Goal: Information Seeking & Learning: Compare options

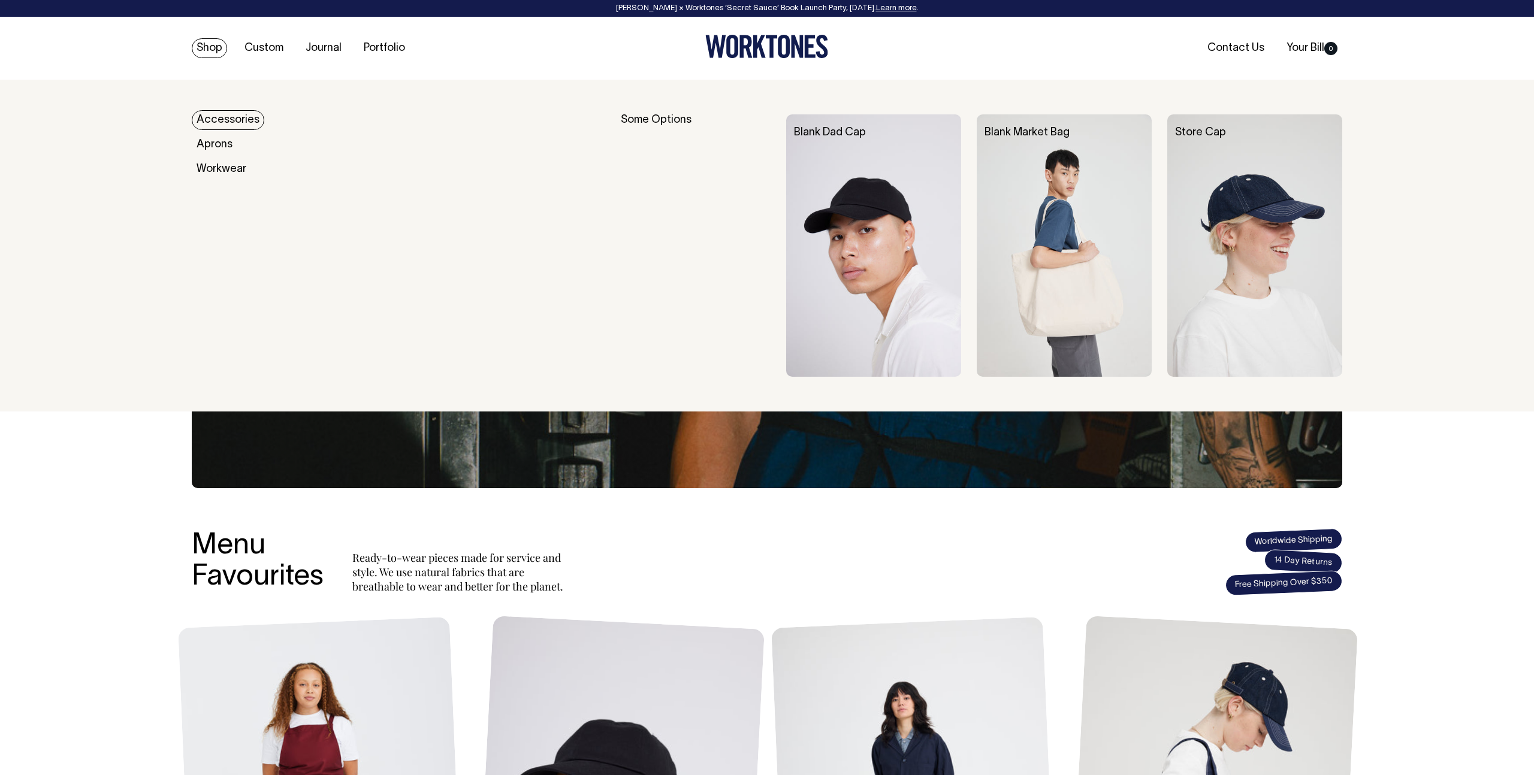
click at [231, 120] on link "Accessories" at bounding box center [228, 120] width 72 height 20
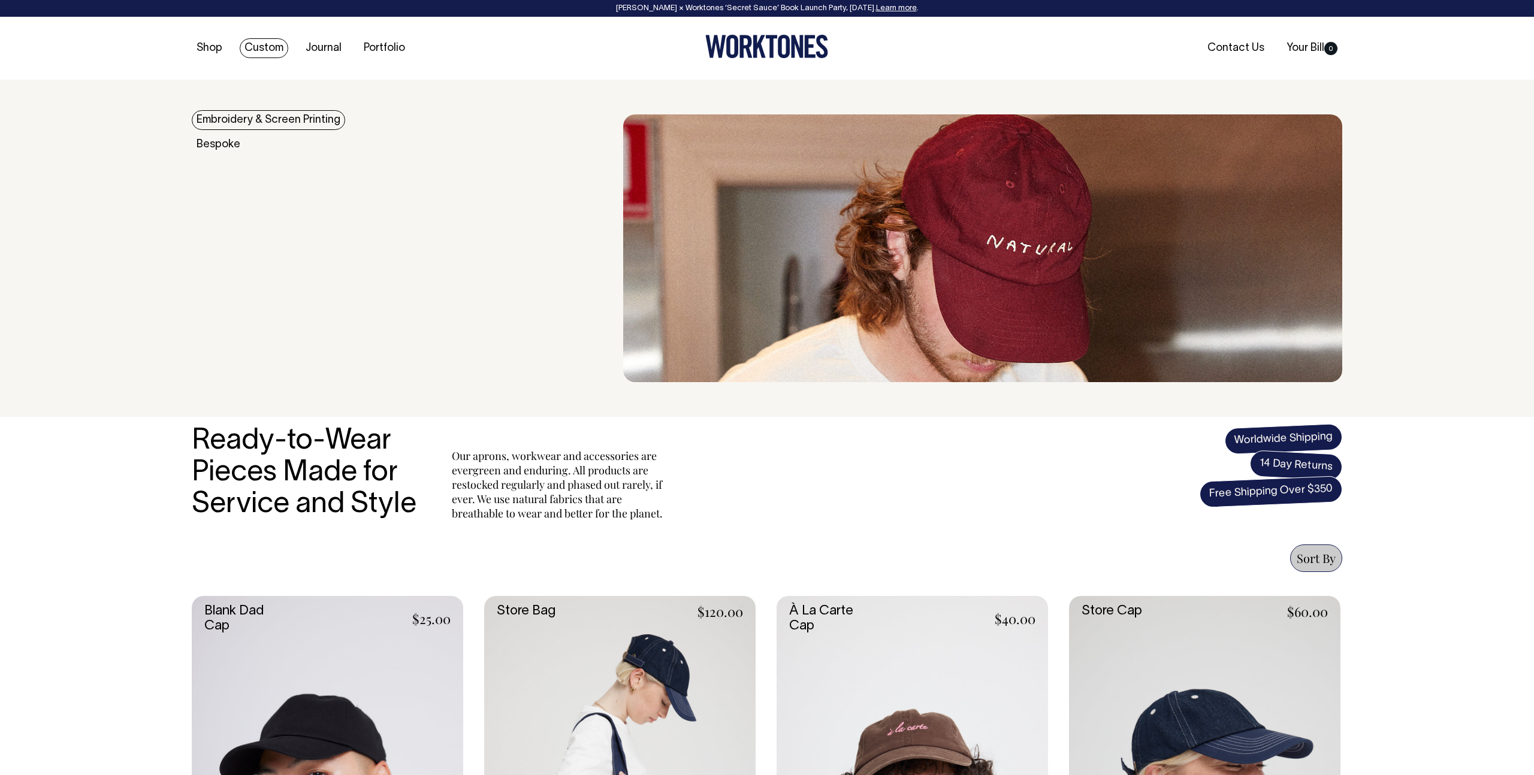
click at [259, 46] on link "Custom" at bounding box center [264, 48] width 49 height 20
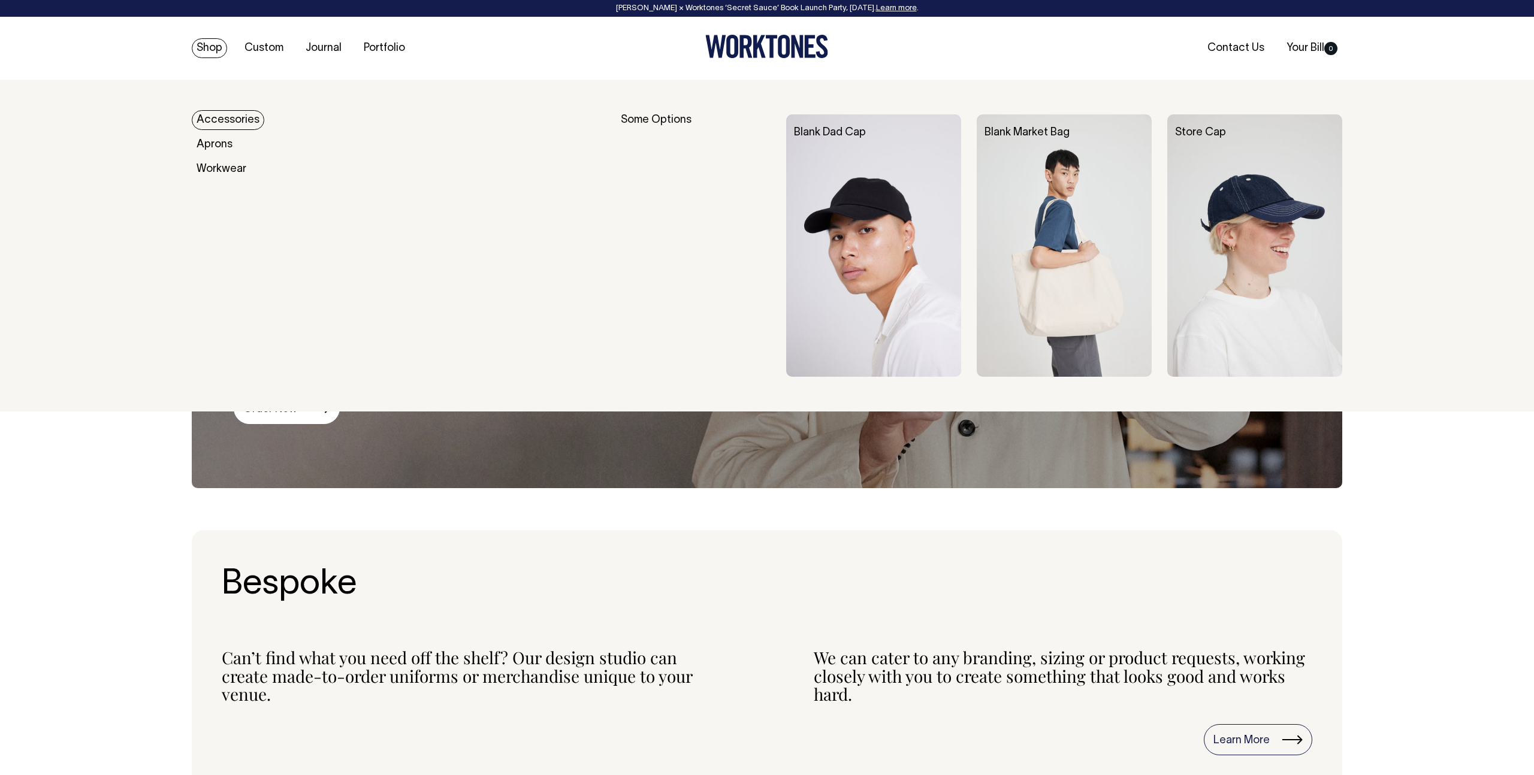
click at [210, 49] on link "Shop" at bounding box center [209, 48] width 35 height 20
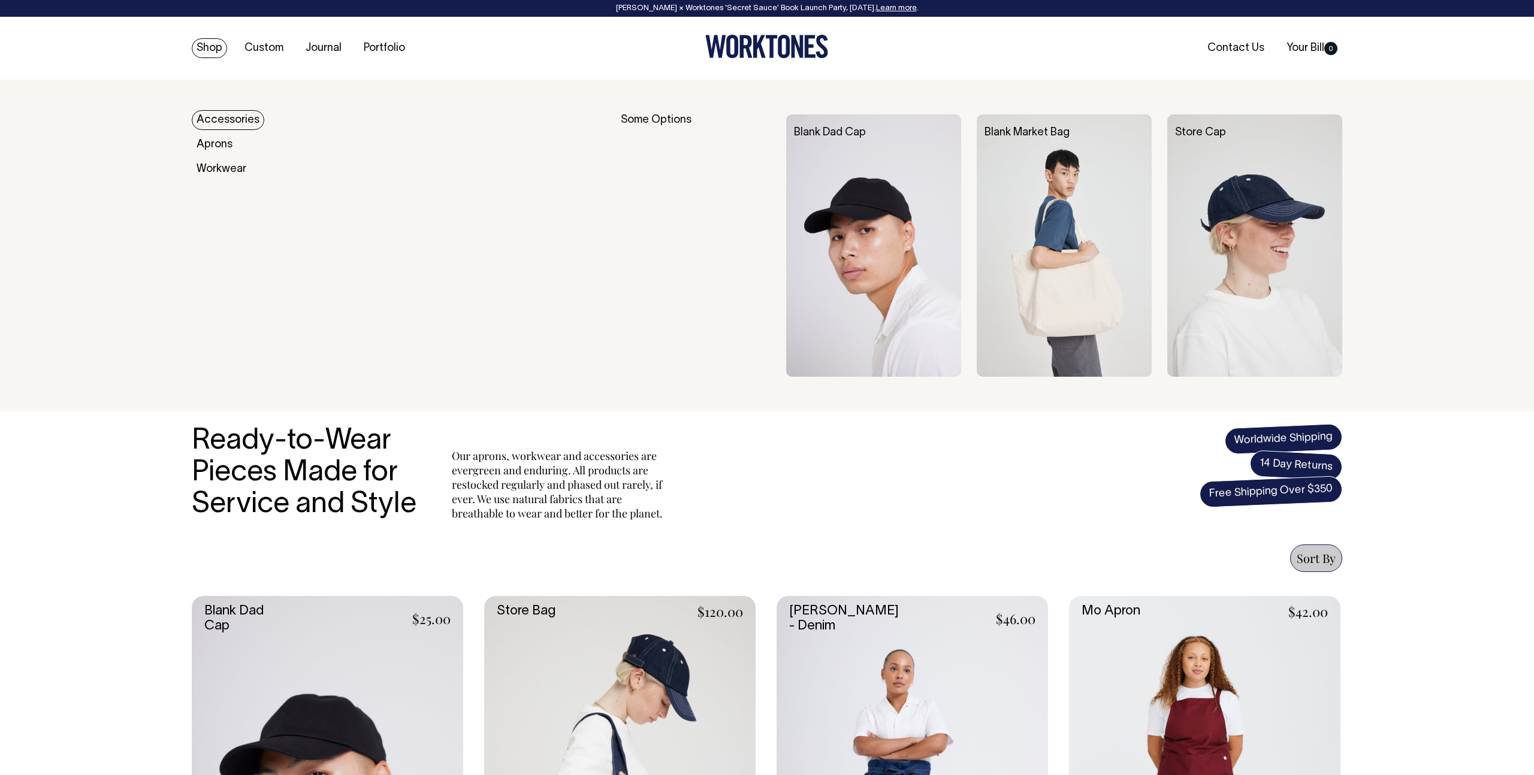
click at [225, 115] on link "Accessories" at bounding box center [228, 120] width 72 height 20
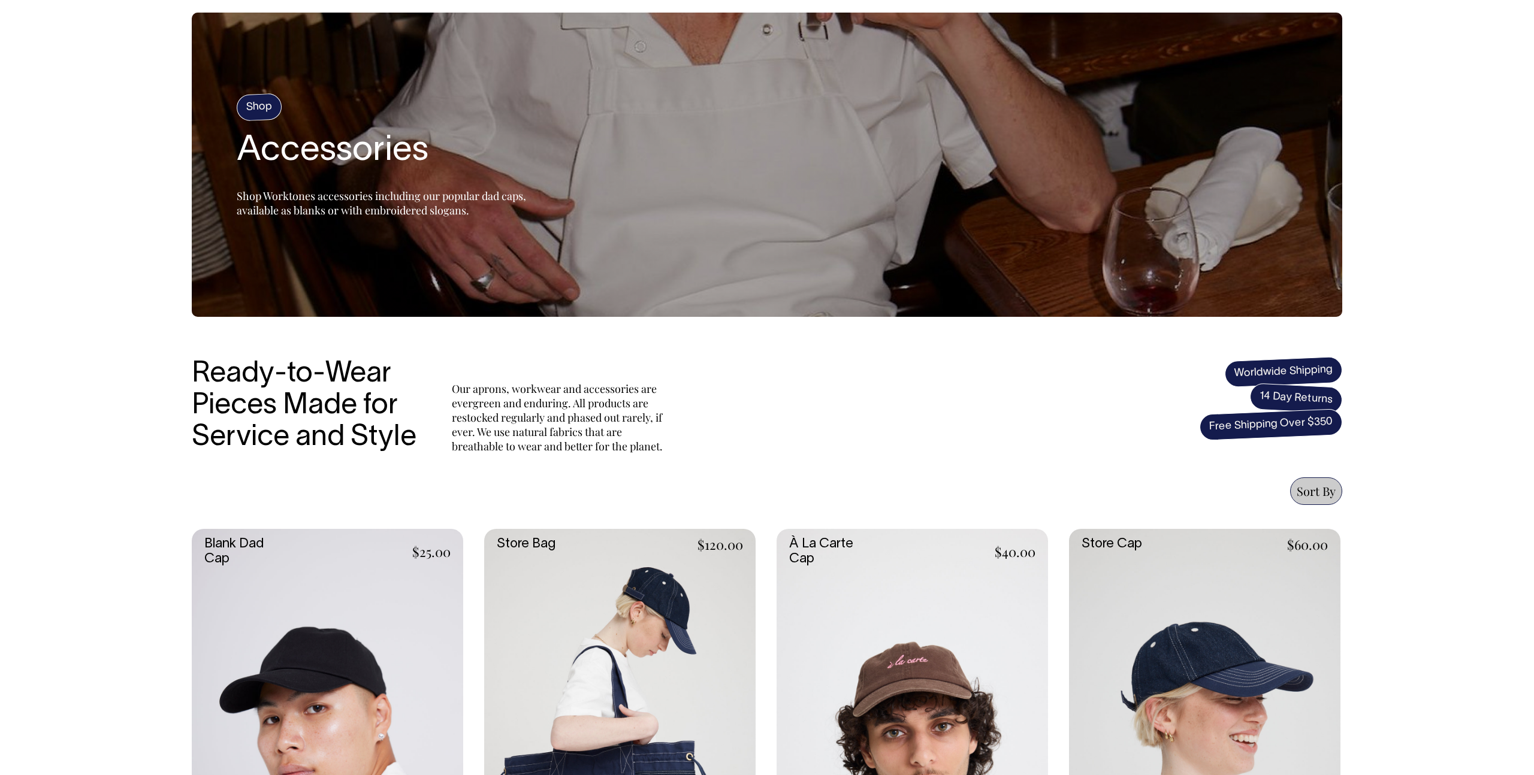
drag, startPoint x: 324, startPoint y: 576, endPoint x: 327, endPoint y: 564, distance: 12.4
click at [324, 576] on link at bounding box center [327, 732] width 271 height 407
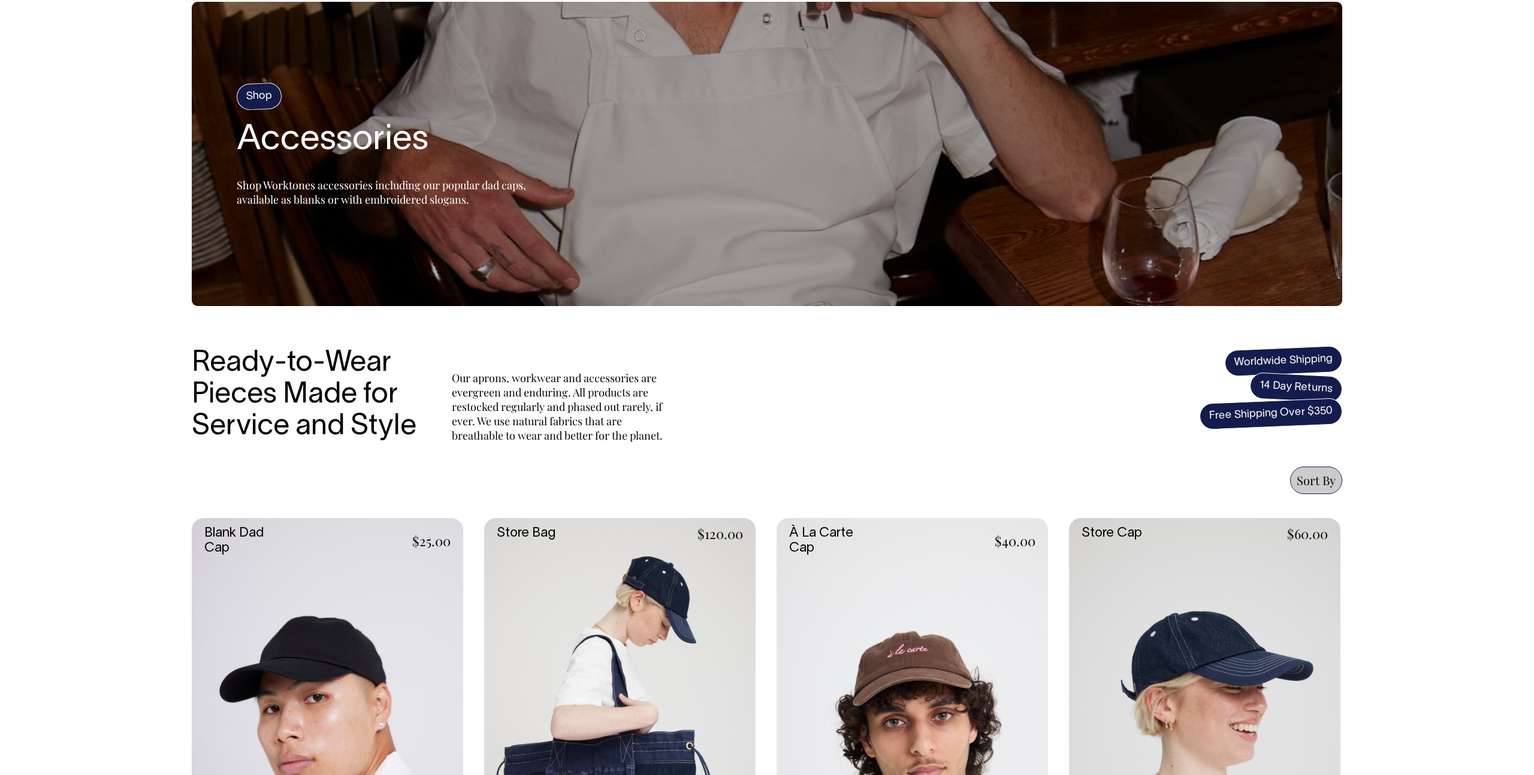
scroll to position [81, 0]
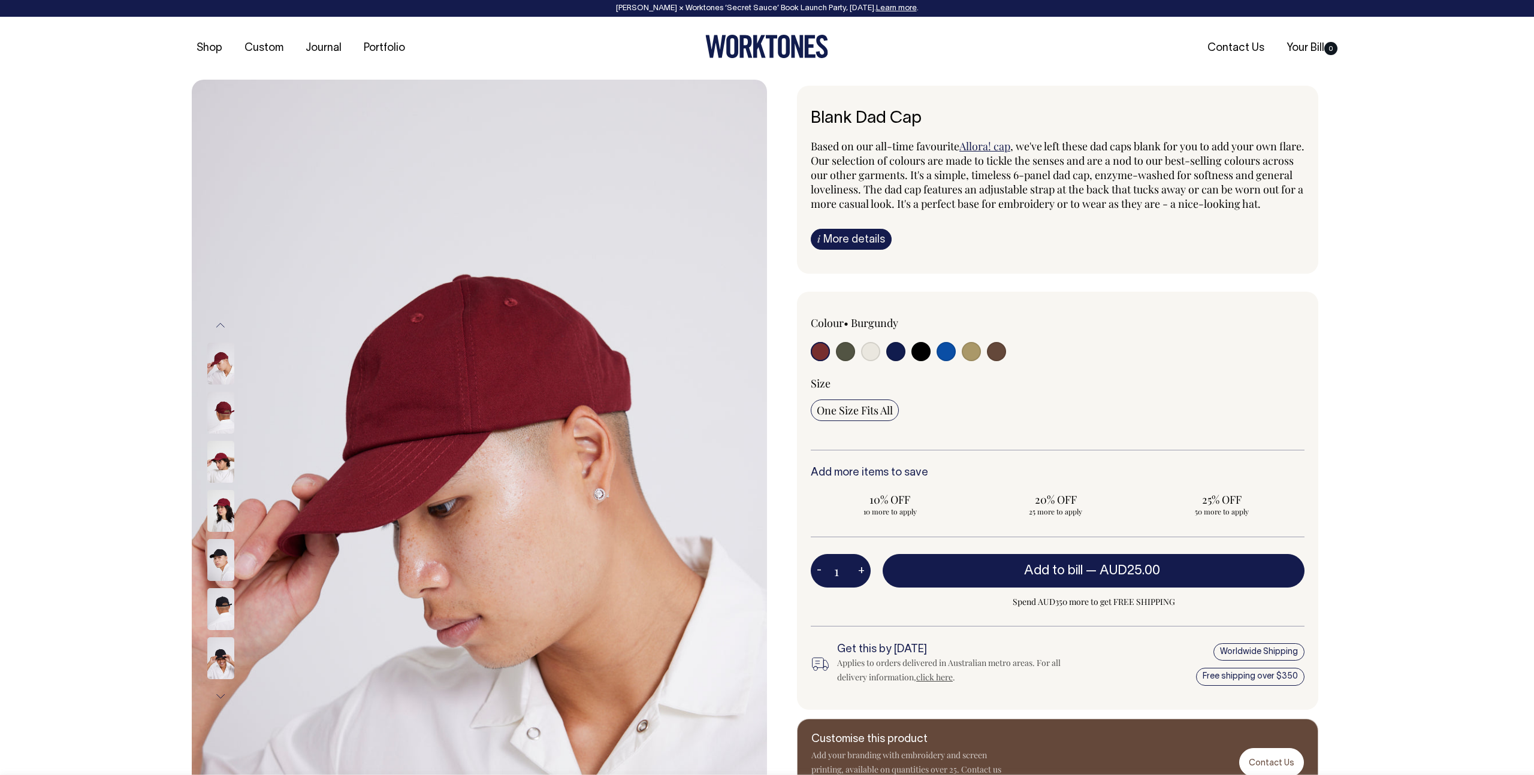
click at [841, 361] on input "radio" at bounding box center [845, 351] width 19 height 19
radio input "true"
select select "Olive"
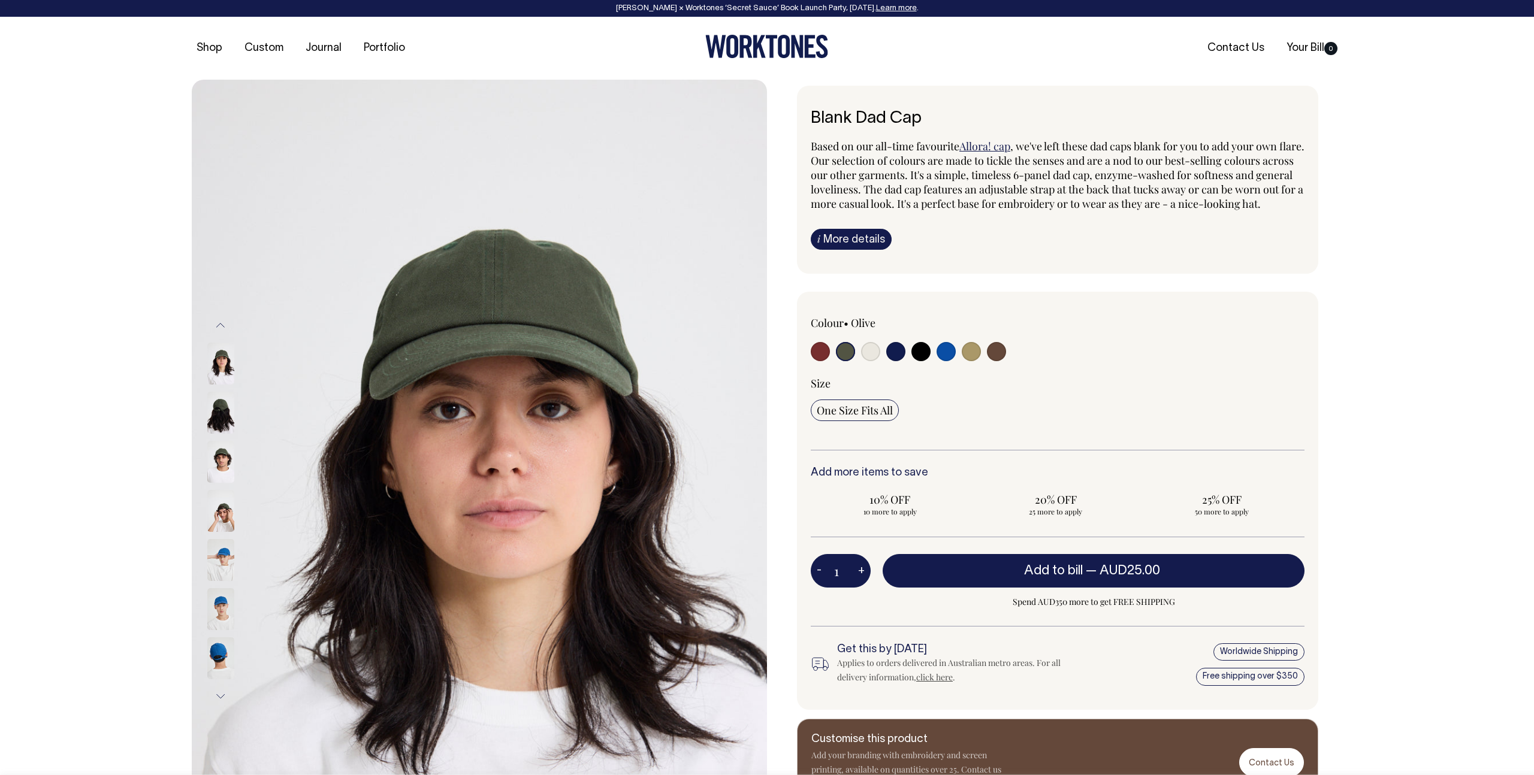
click at [220, 405] on img at bounding box center [220, 413] width 27 height 42
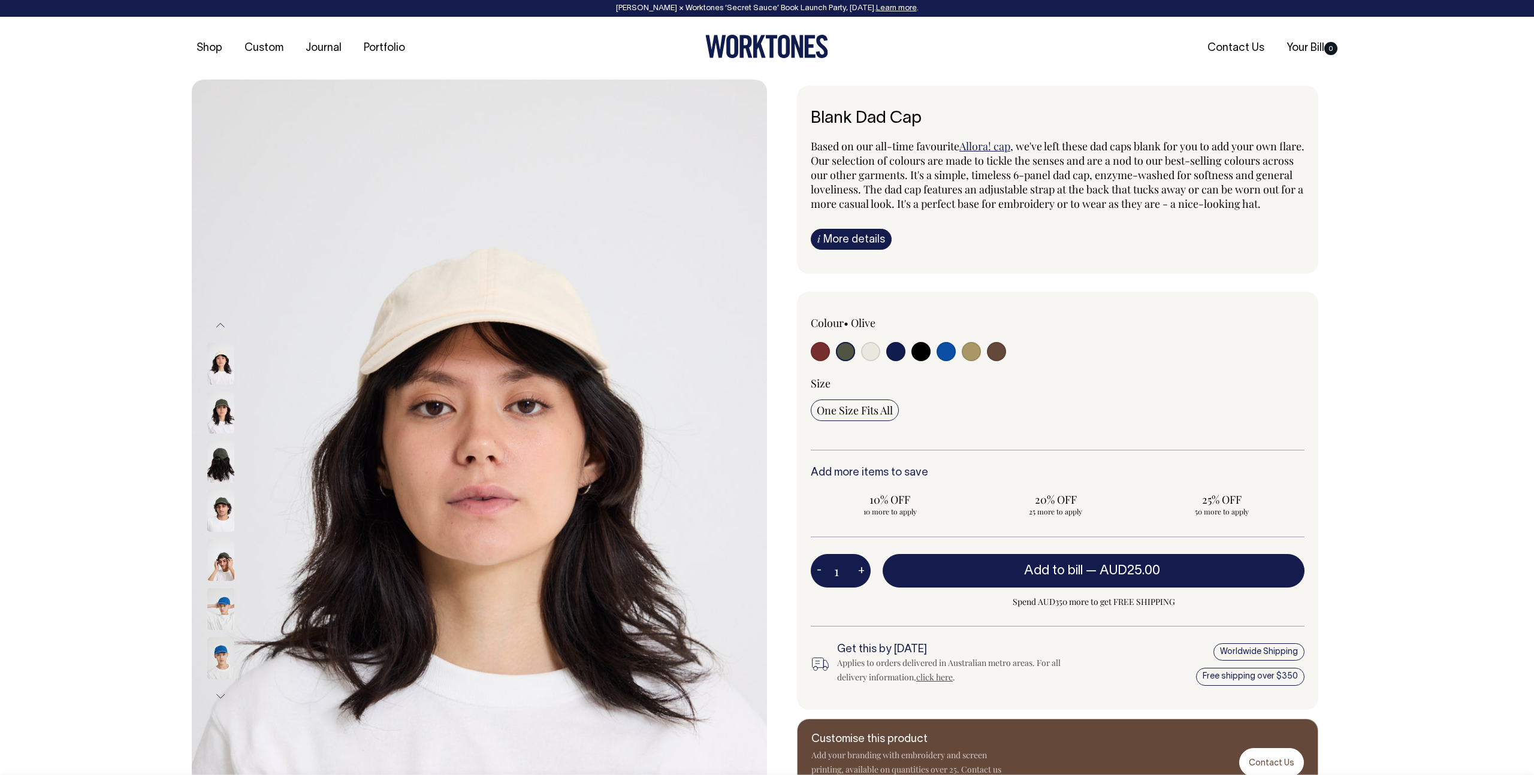
click at [223, 463] on img at bounding box center [220, 462] width 27 height 42
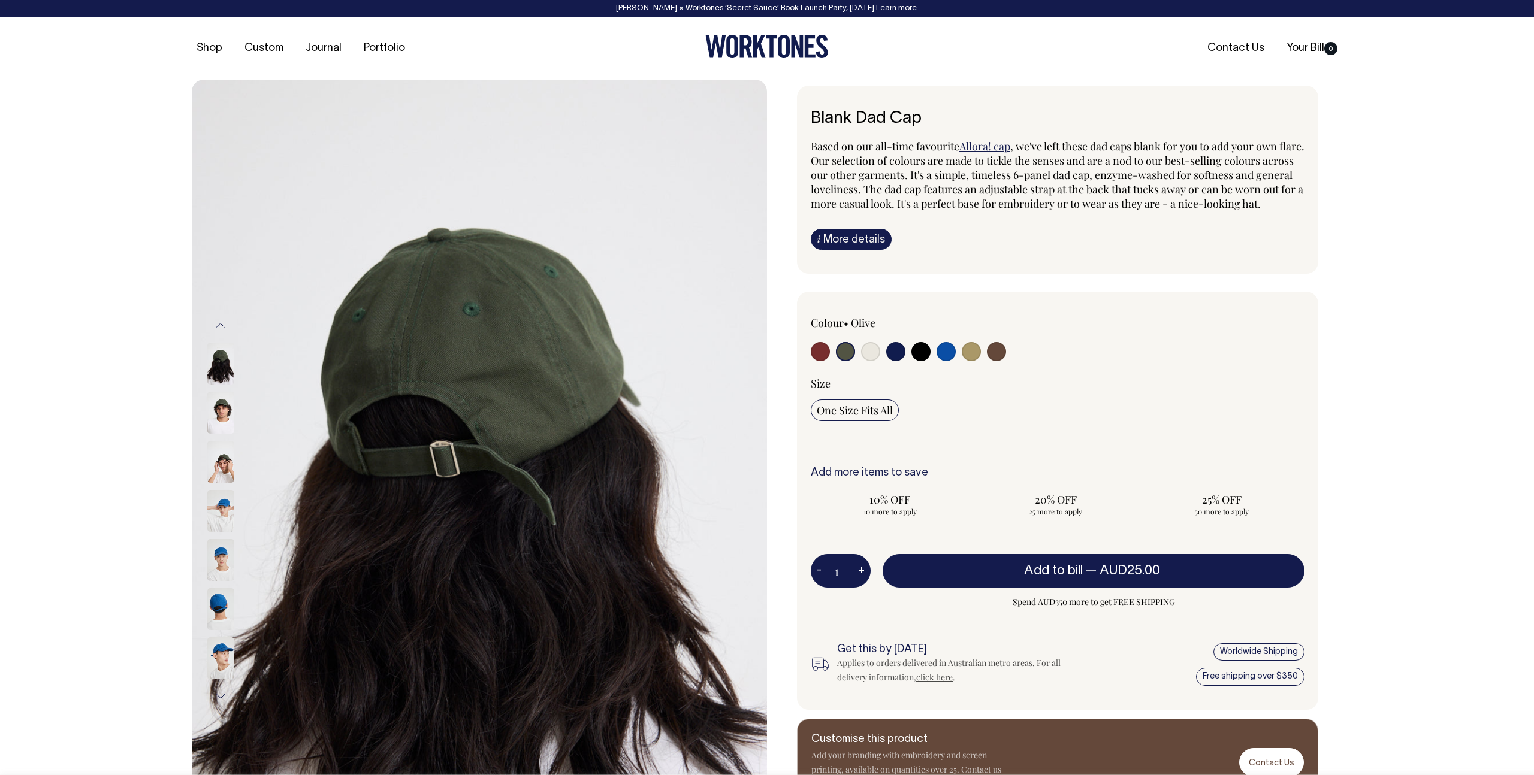
click at [869, 361] on input "radio" at bounding box center [870, 351] width 19 height 19
radio input "true"
select select "Natural"
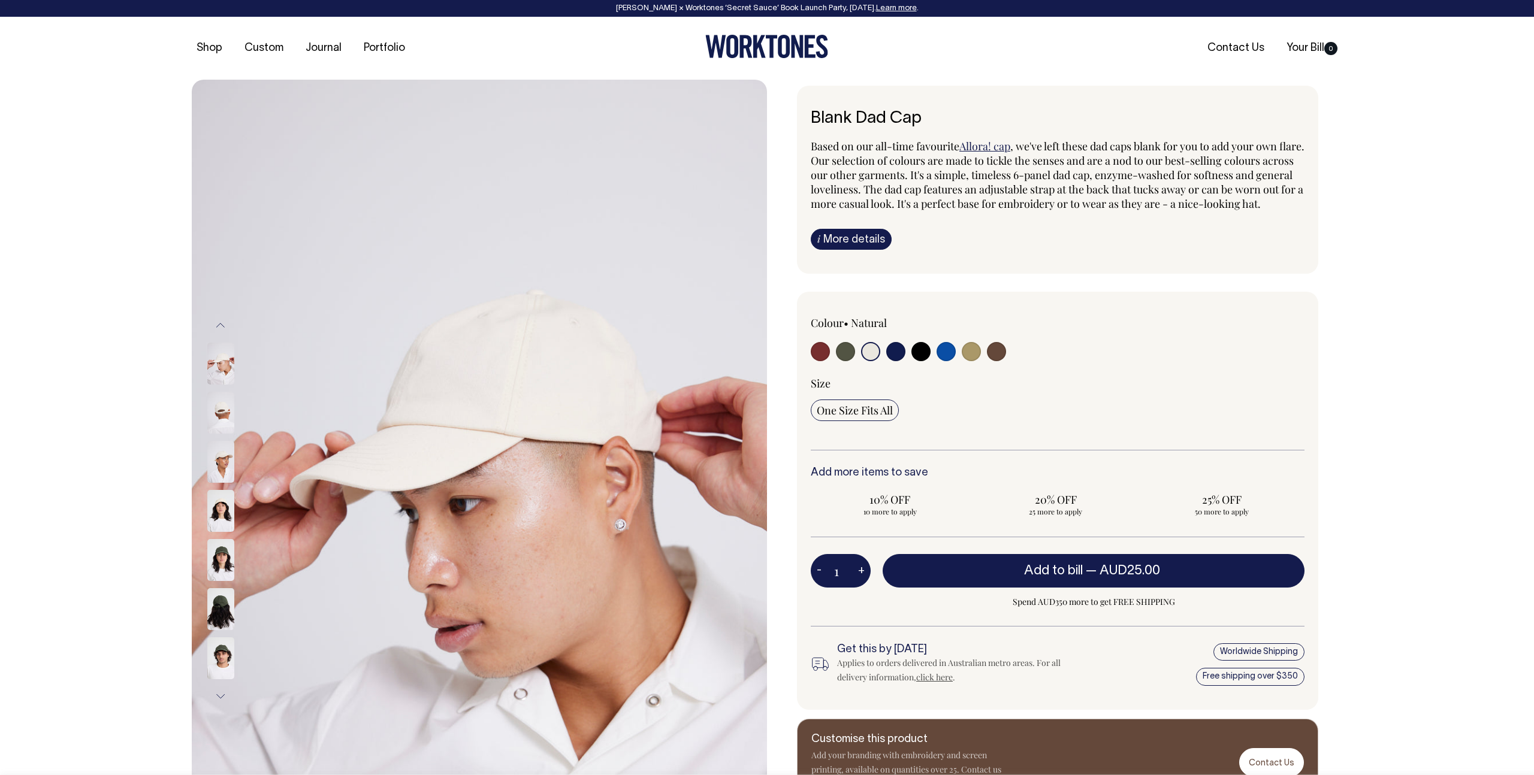
click at [901, 361] on input "radio" at bounding box center [895, 351] width 19 height 19
radio input "true"
select select "Dark Navy"
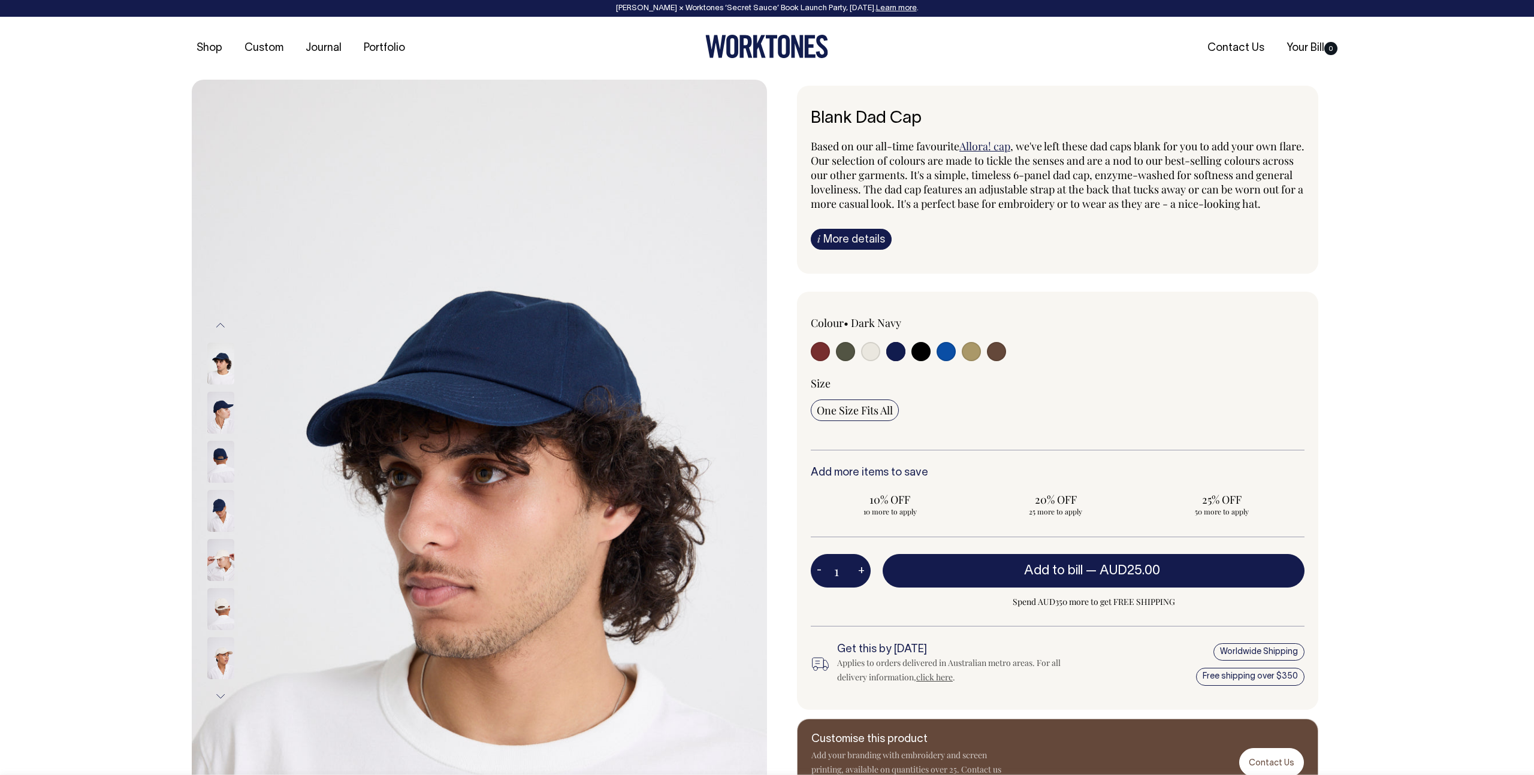
click at [920, 361] on input "radio" at bounding box center [920, 351] width 19 height 19
radio input "true"
select select "Black"
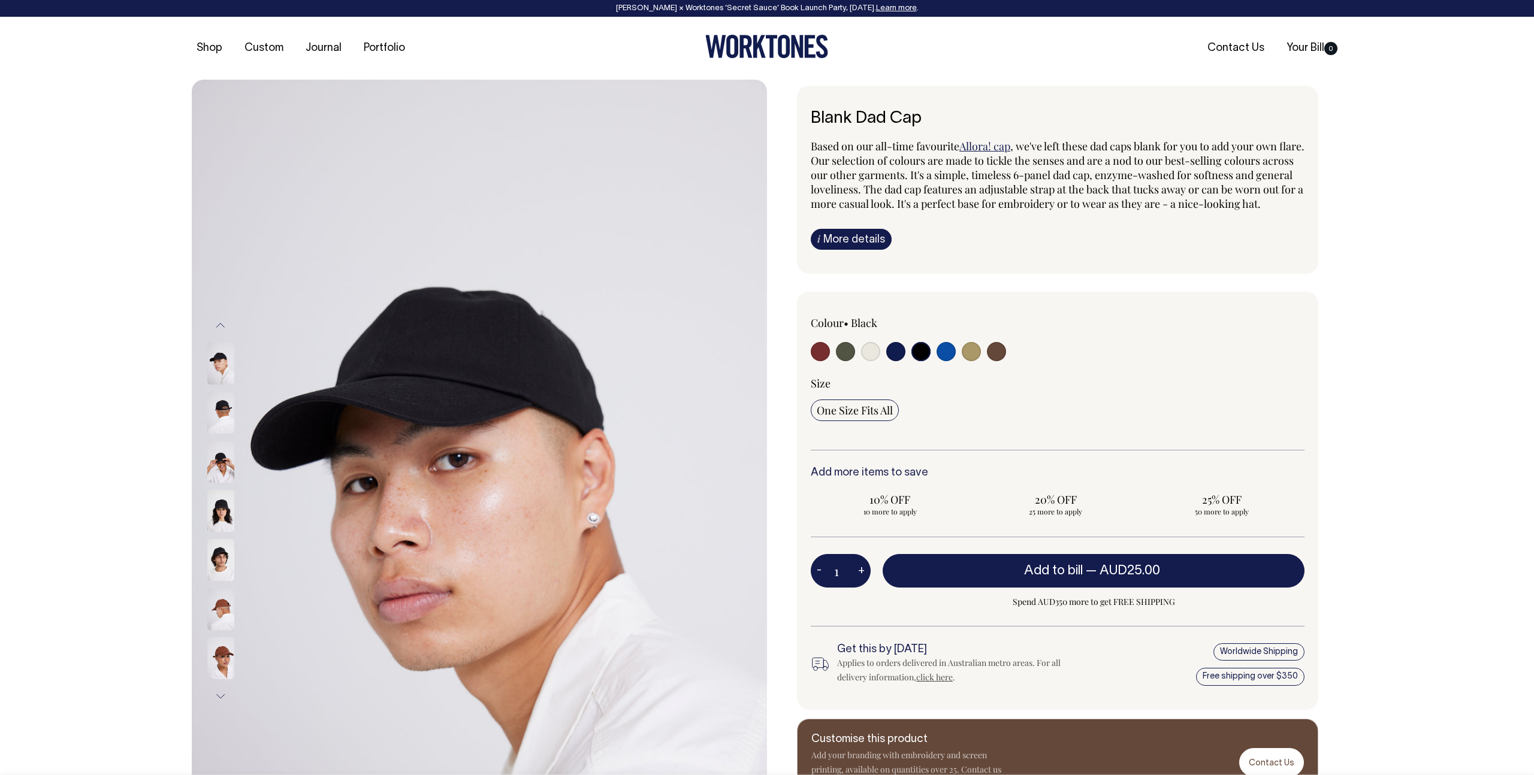
click at [942, 361] on input "radio" at bounding box center [945, 351] width 19 height 19
radio input "true"
select select "Worker Blue"
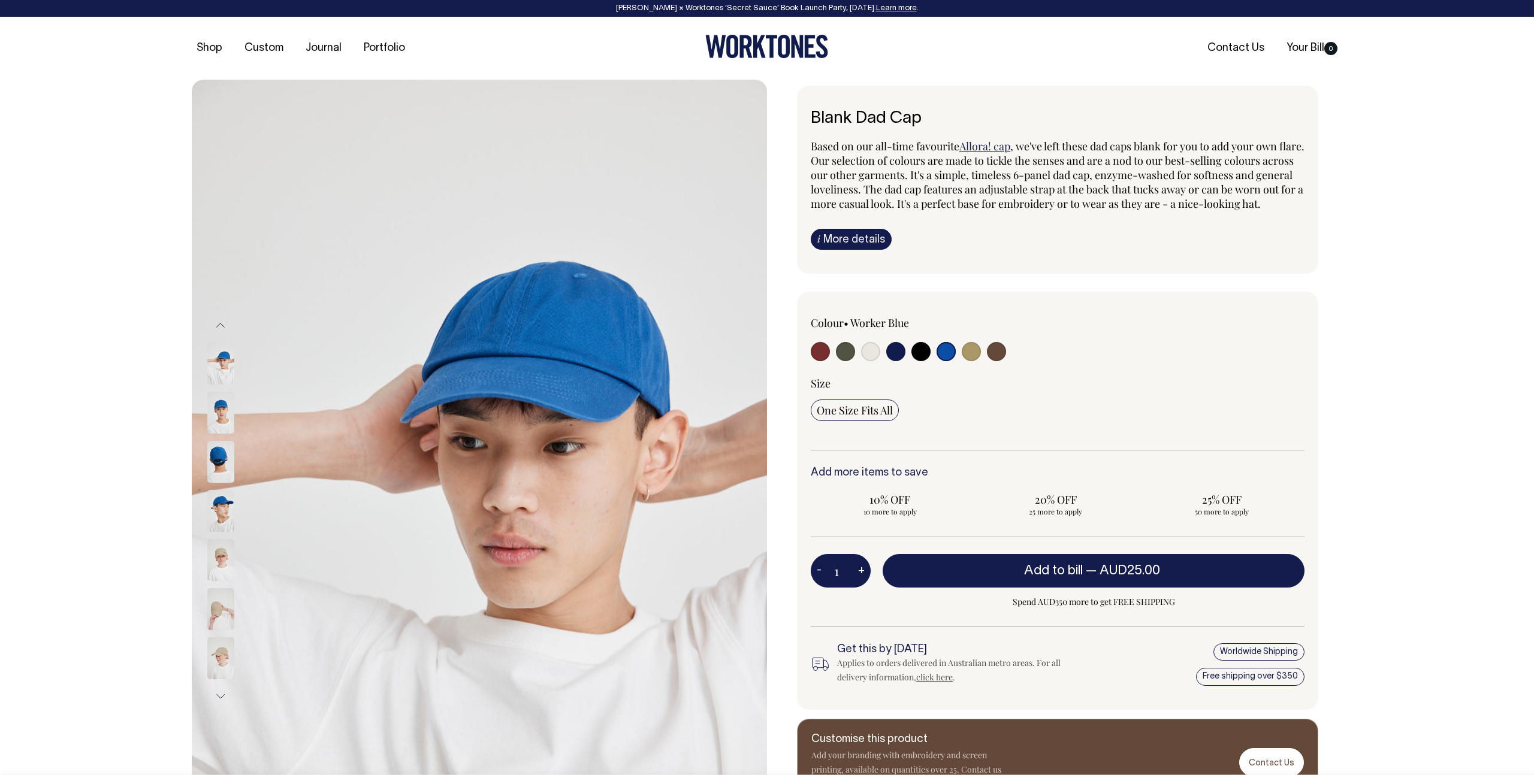
click at [959, 364] on div at bounding box center [910, 353] width 198 height 22
click at [972, 361] on input "radio" at bounding box center [971, 351] width 19 height 19
radio input "true"
select select "Washed Khaki"
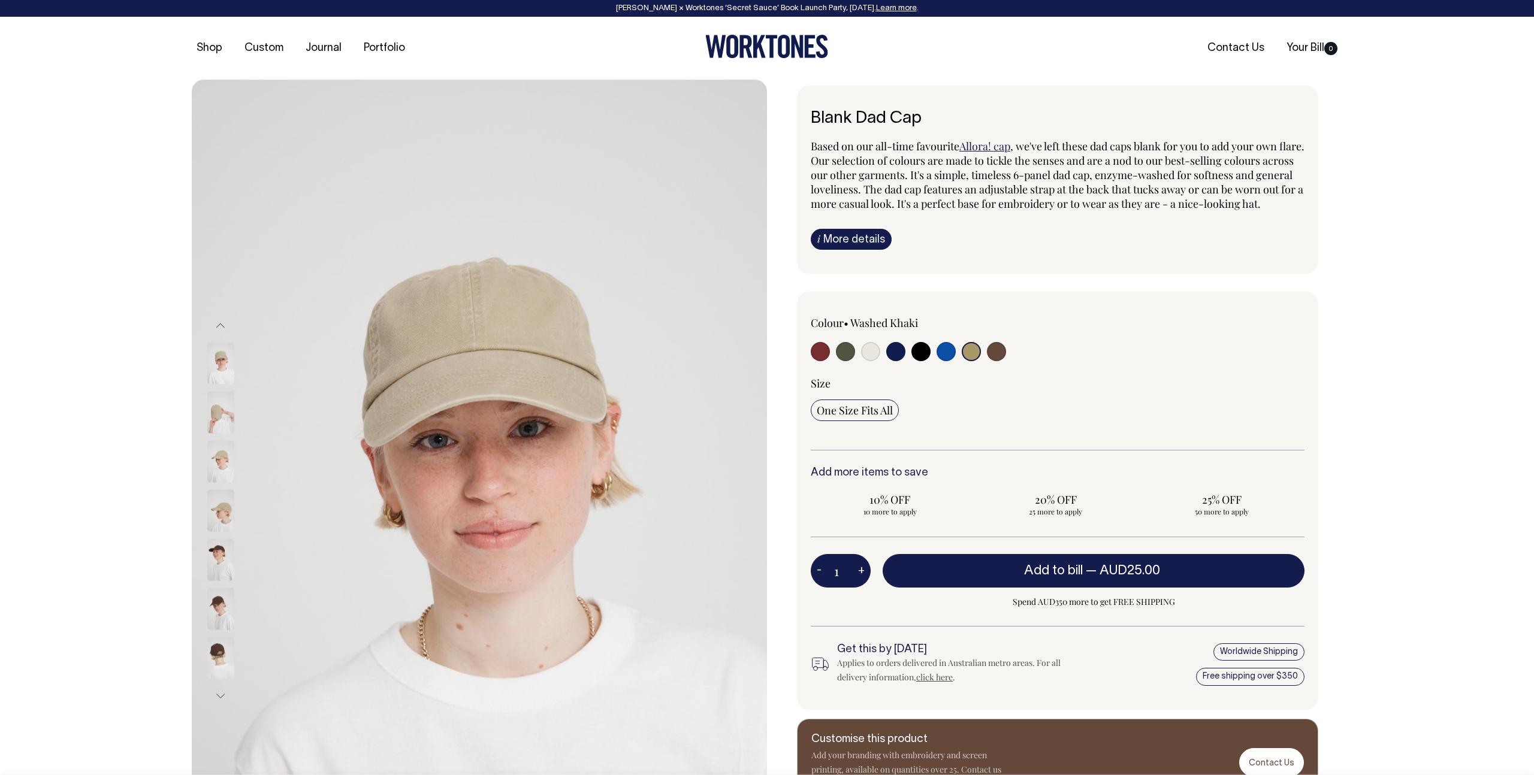
click at [1000, 361] on input "radio" at bounding box center [996, 351] width 19 height 19
radio input "true"
select select "Espresso"
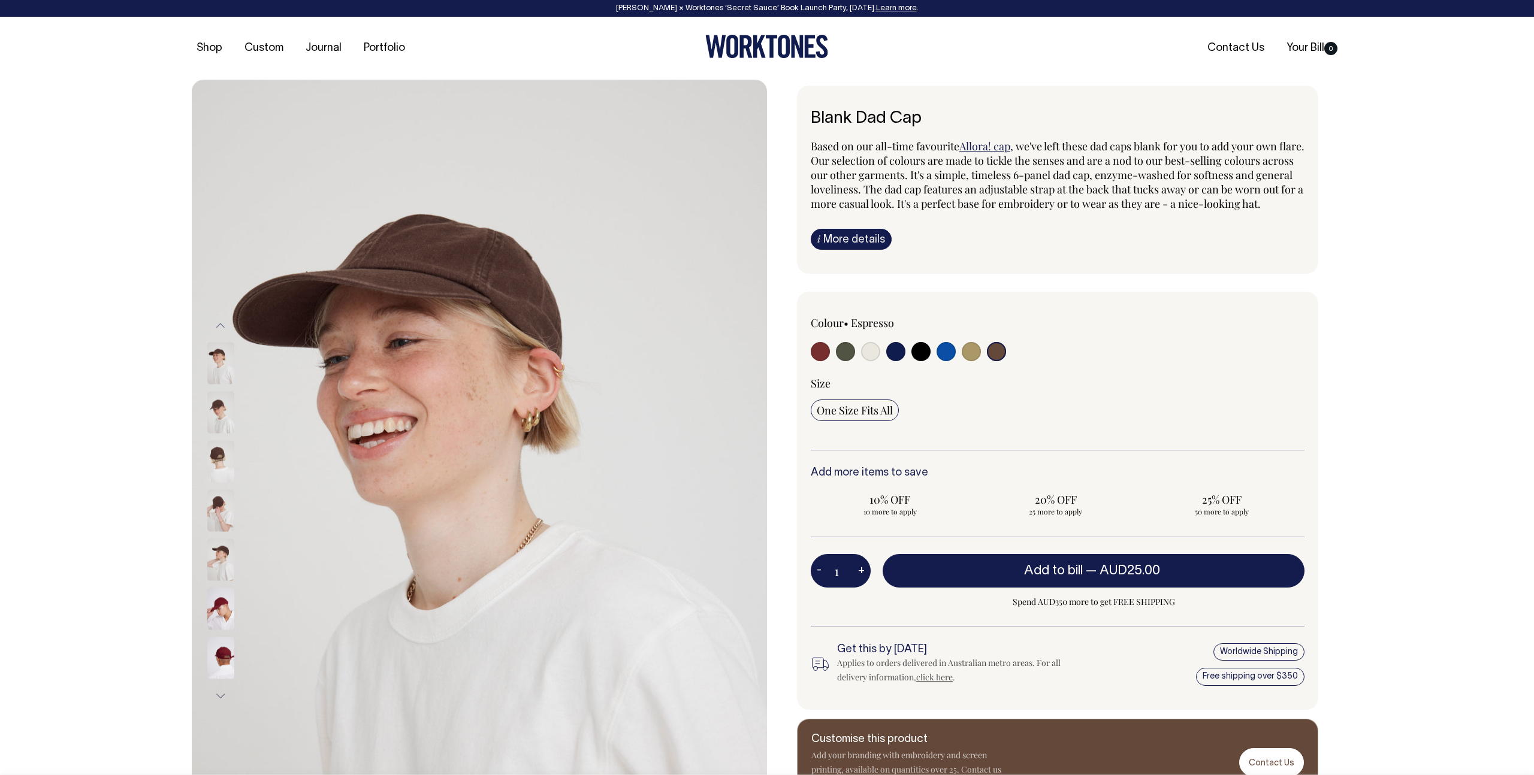
click at [952, 361] on input "radio" at bounding box center [945, 351] width 19 height 19
radio input "true"
select select "Worker Blue"
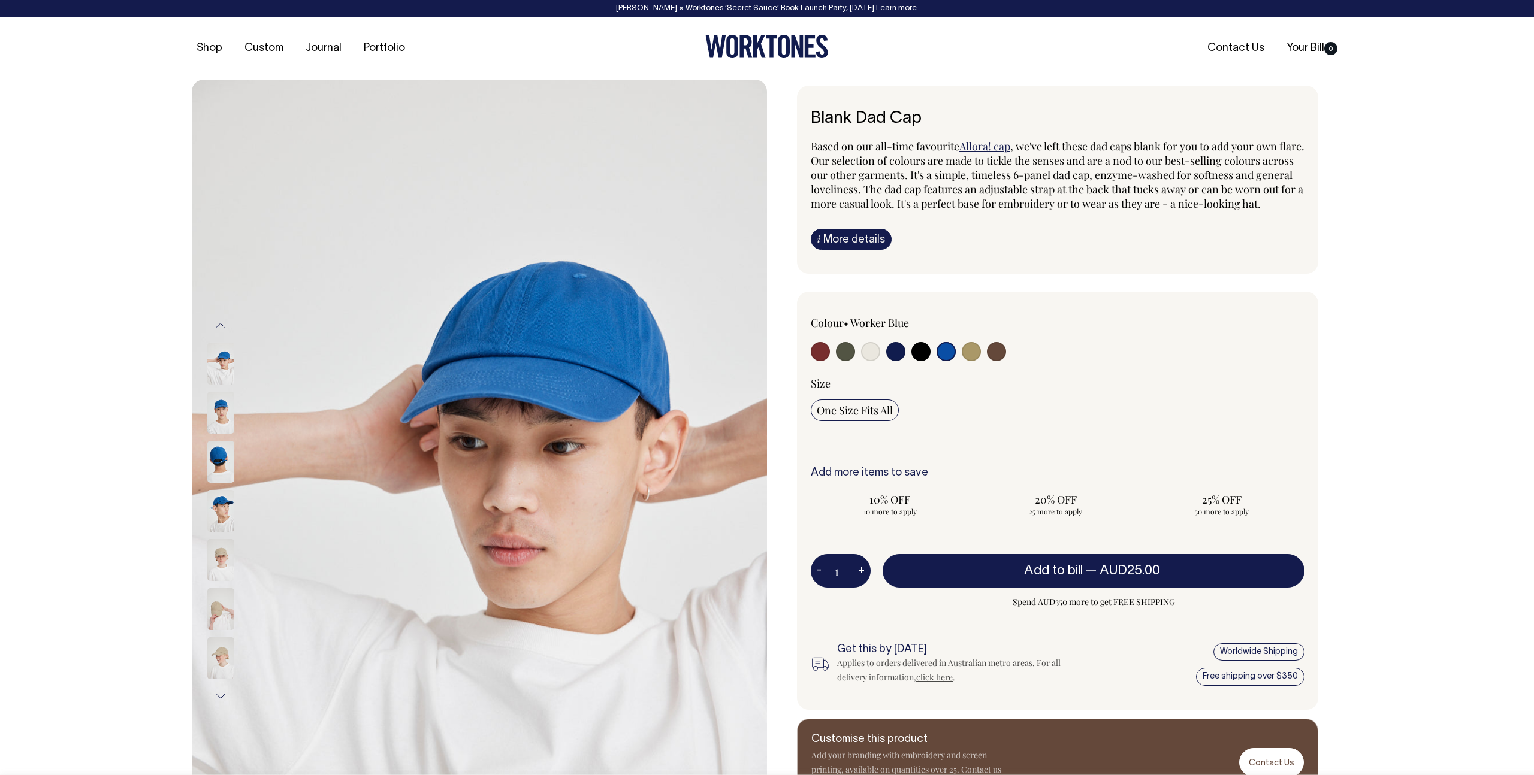
click at [843, 361] on input "radio" at bounding box center [845, 351] width 19 height 19
radio input "true"
select select "Olive"
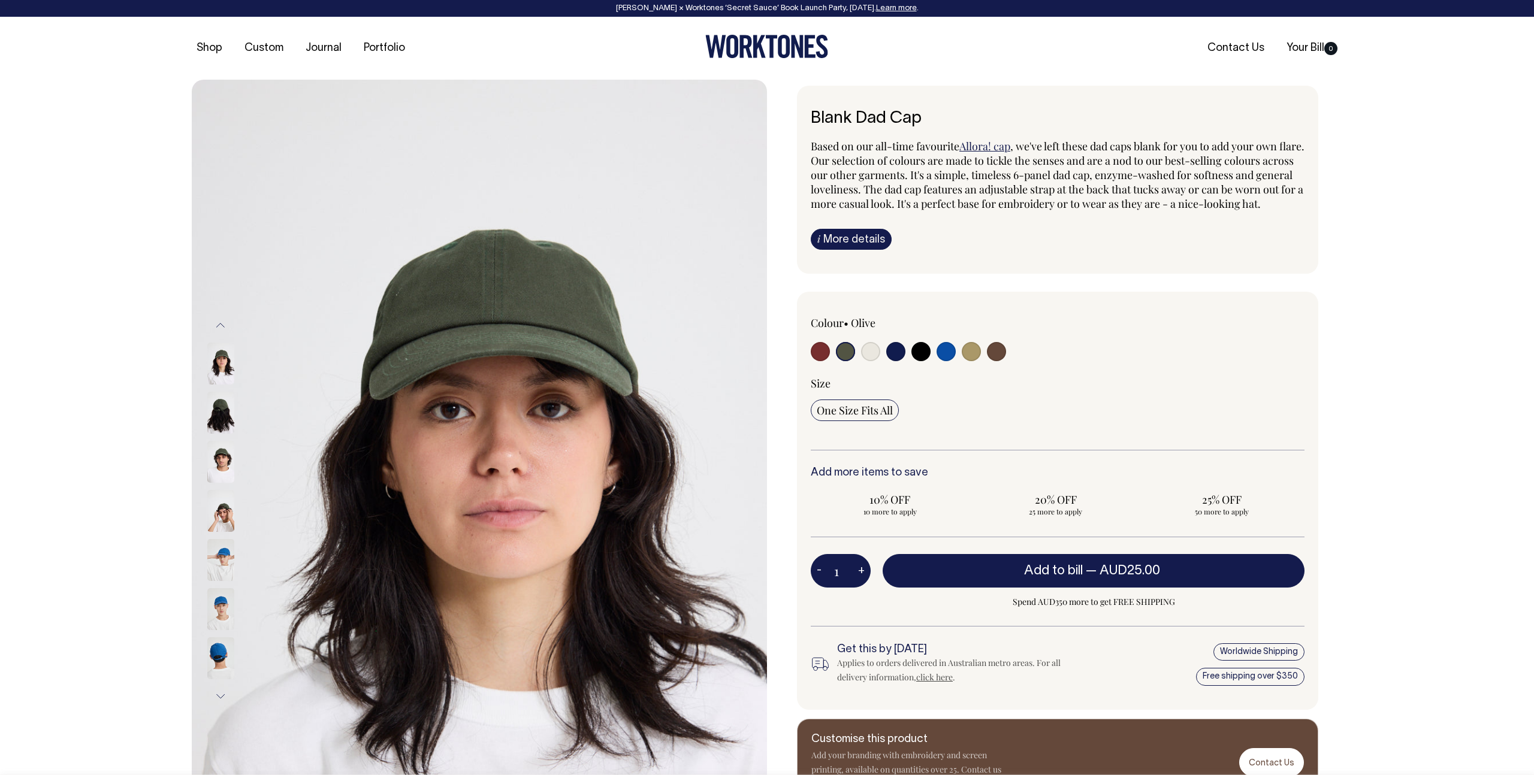
click at [875, 360] on input "radio" at bounding box center [870, 351] width 19 height 19
radio input "true"
select select "Natural"
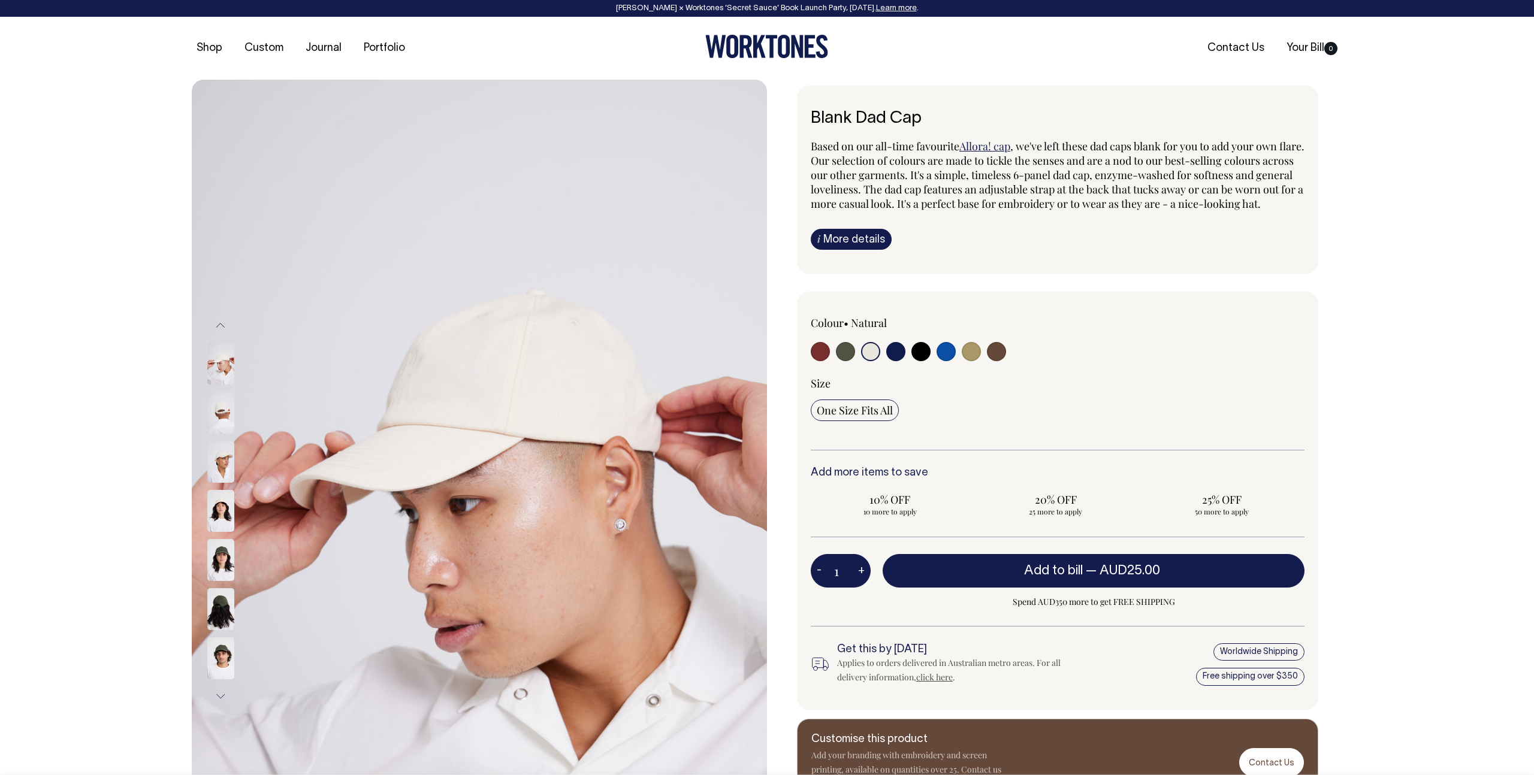
click at [214, 407] on img at bounding box center [220, 413] width 27 height 42
click at [209, 472] on img at bounding box center [220, 462] width 27 height 42
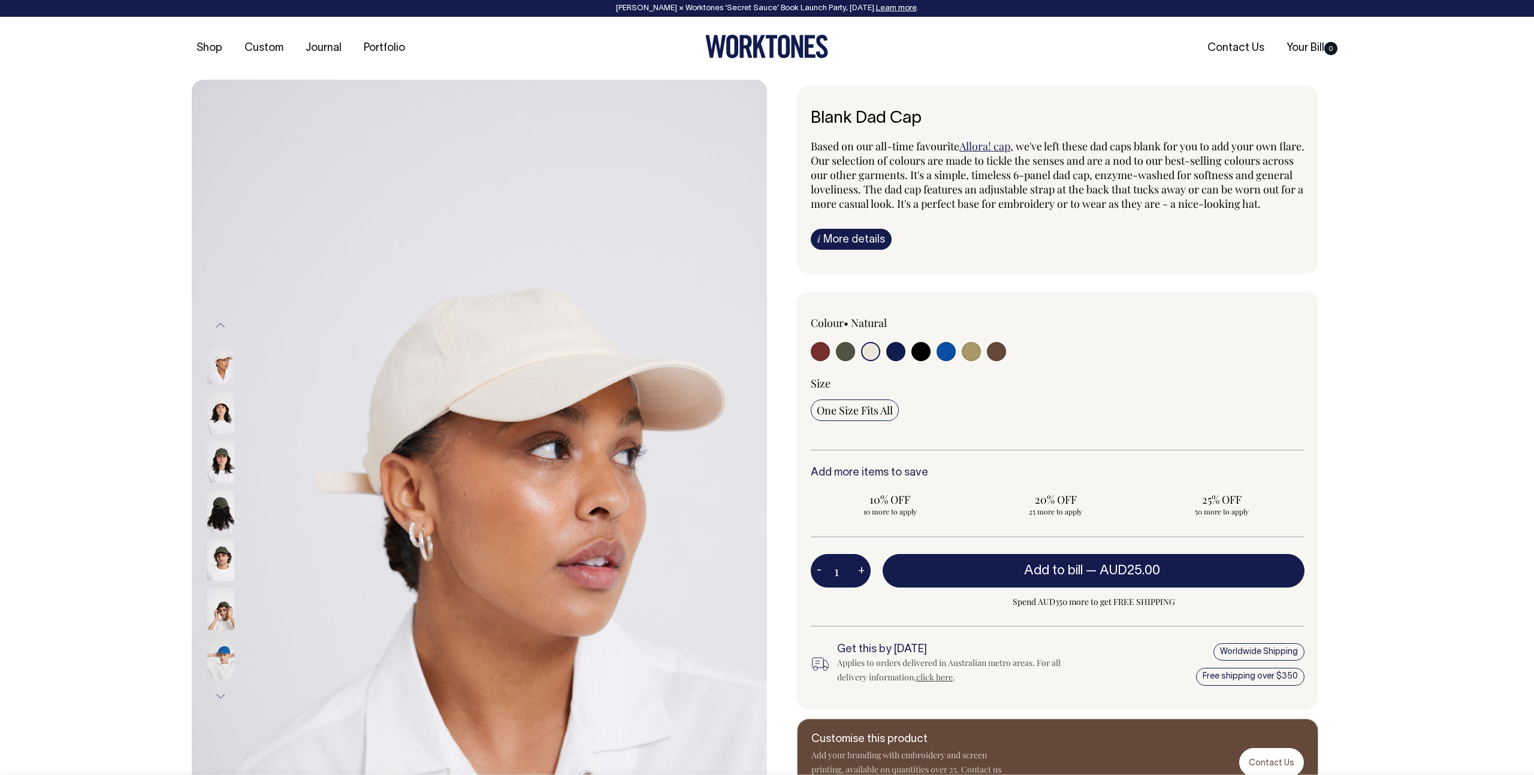
click at [216, 408] on img at bounding box center [220, 413] width 27 height 42
click at [223, 555] on img at bounding box center [220, 560] width 27 height 42
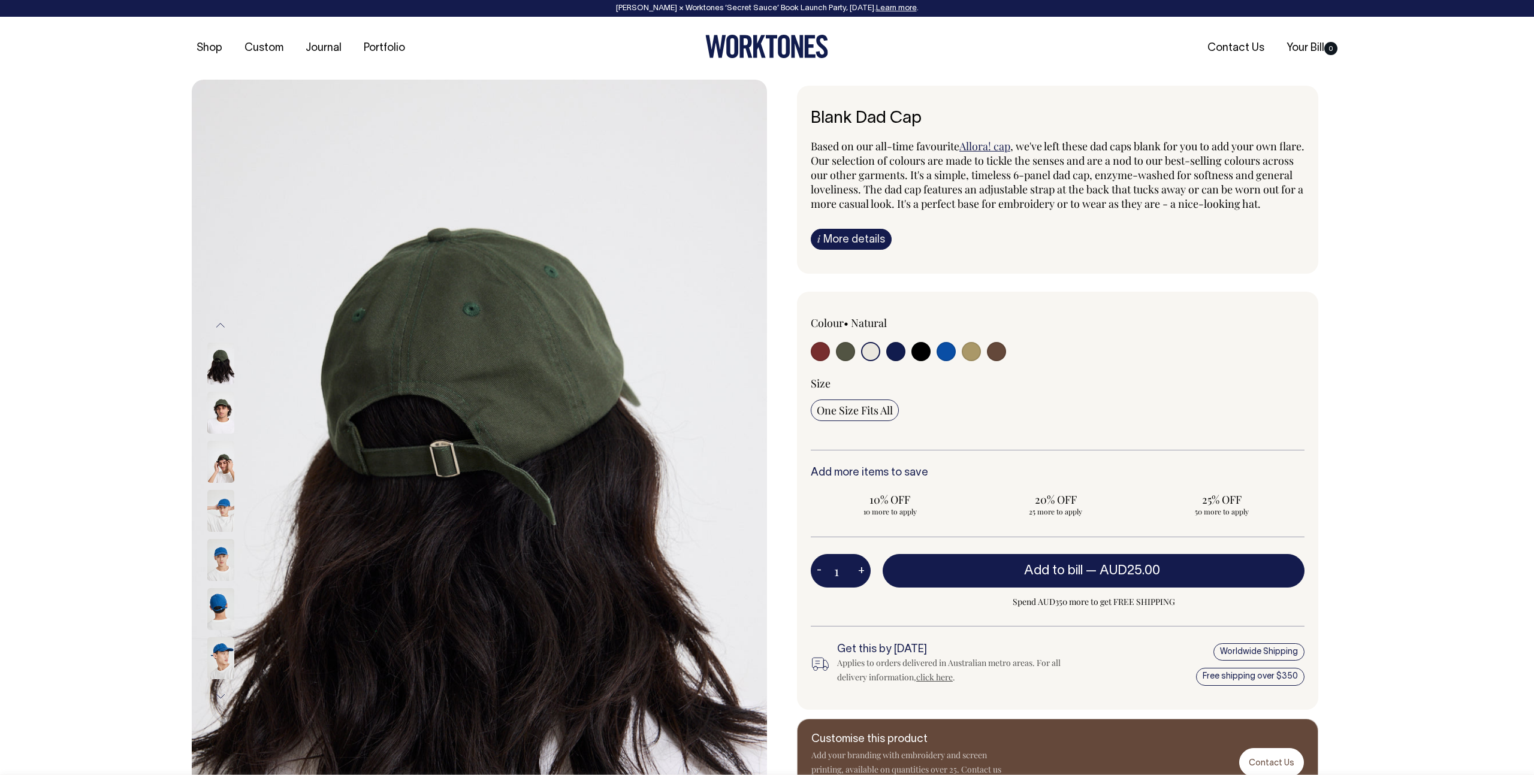
click at [219, 370] on img at bounding box center [220, 364] width 27 height 42
click at [219, 413] on img at bounding box center [220, 413] width 27 height 42
click at [217, 373] on img at bounding box center [220, 364] width 27 height 42
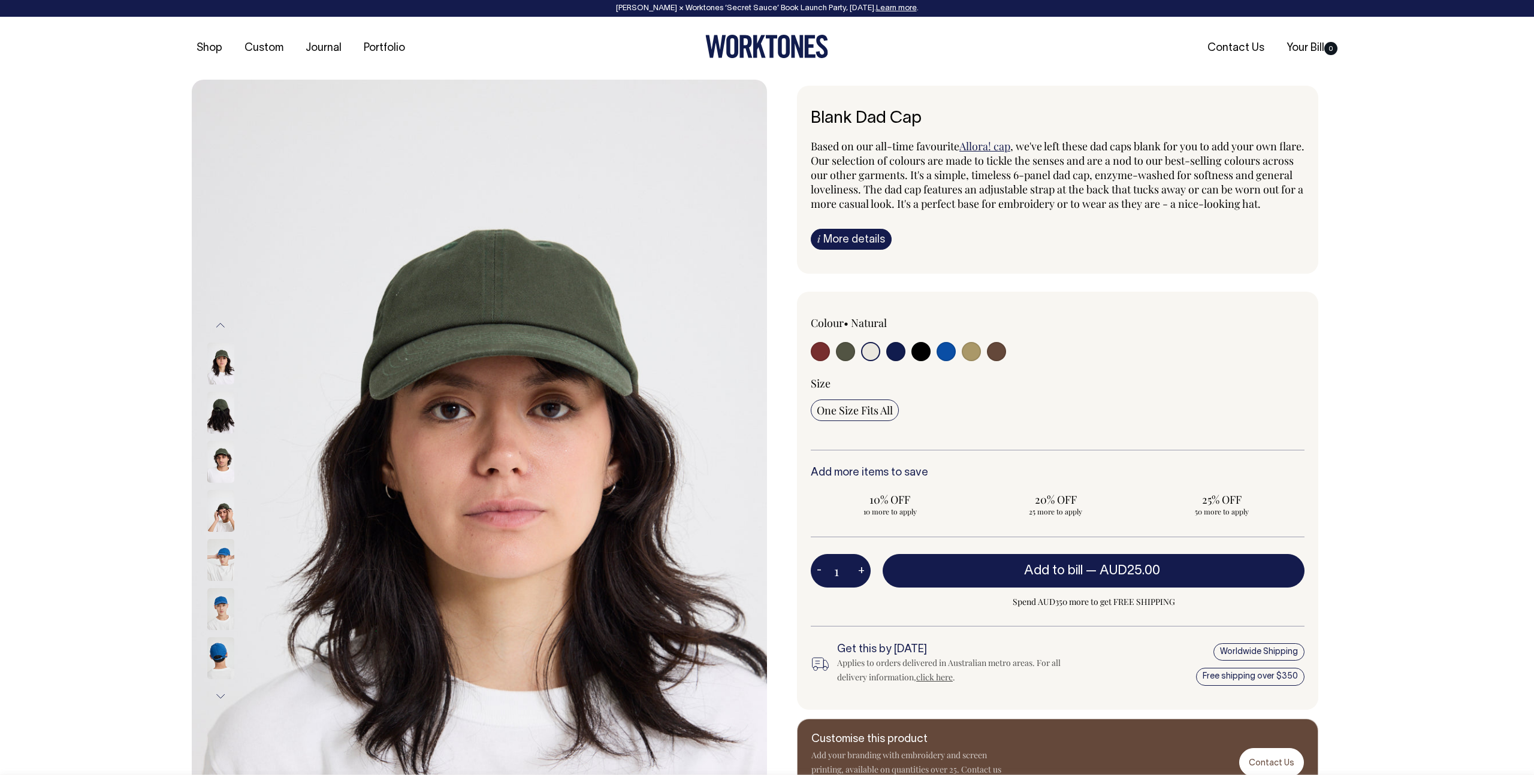
click at [217, 370] on img at bounding box center [220, 364] width 27 height 42
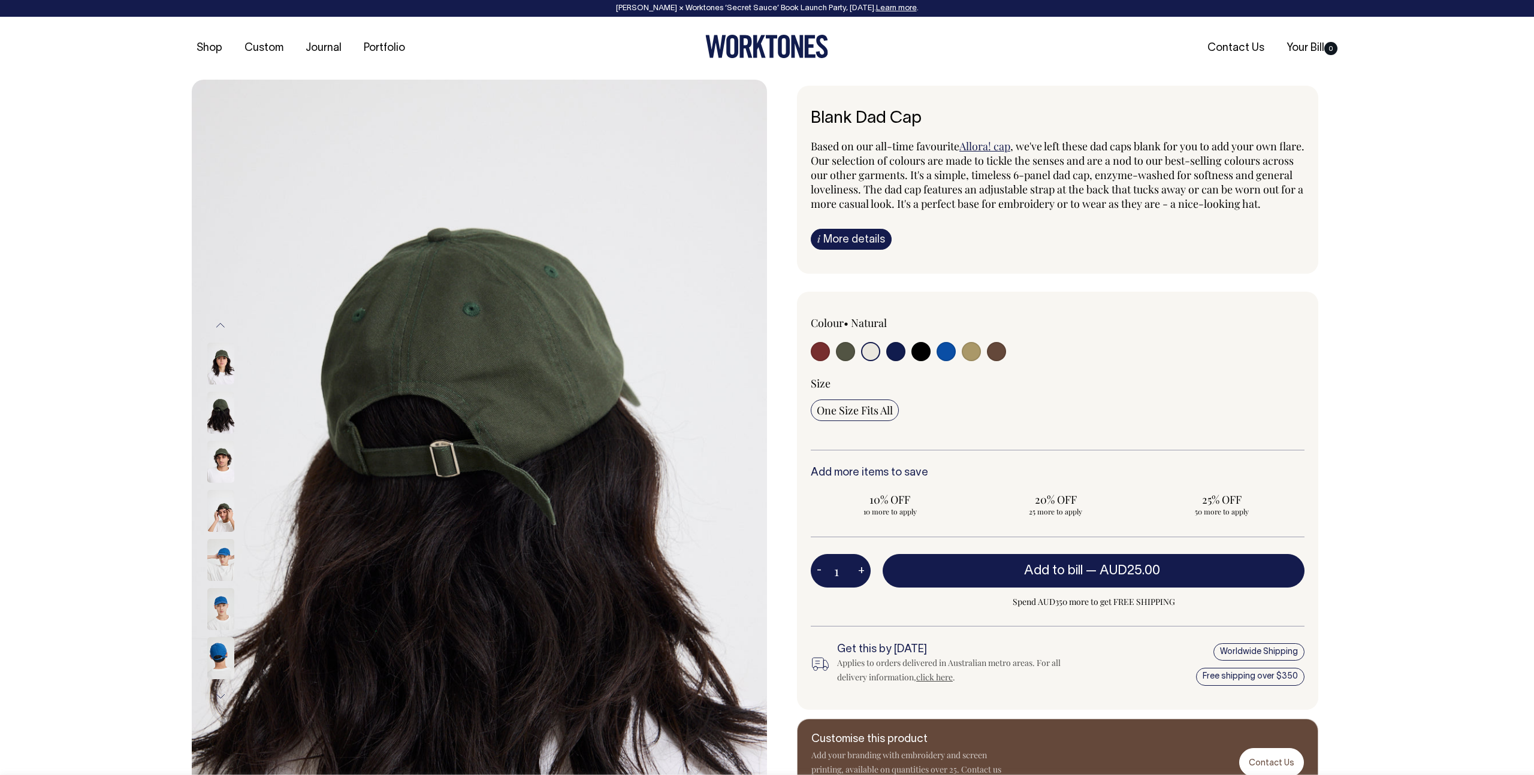
click at [218, 357] on img at bounding box center [220, 364] width 27 height 42
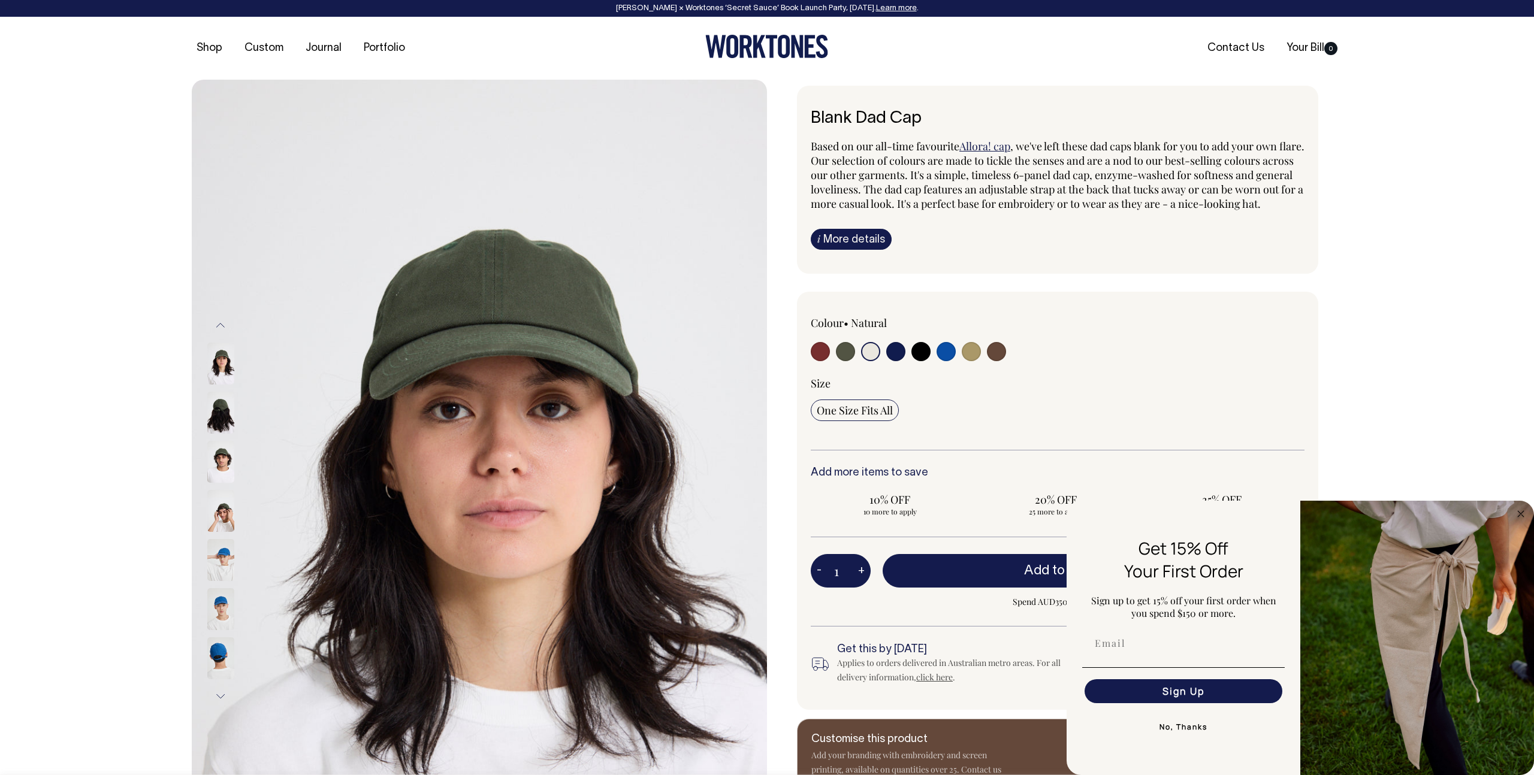
click at [866, 361] on input "radio" at bounding box center [870, 351] width 19 height 19
click at [869, 361] on input "radio" at bounding box center [870, 351] width 19 height 19
click at [216, 325] on button "Previous" at bounding box center [221, 325] width 18 height 27
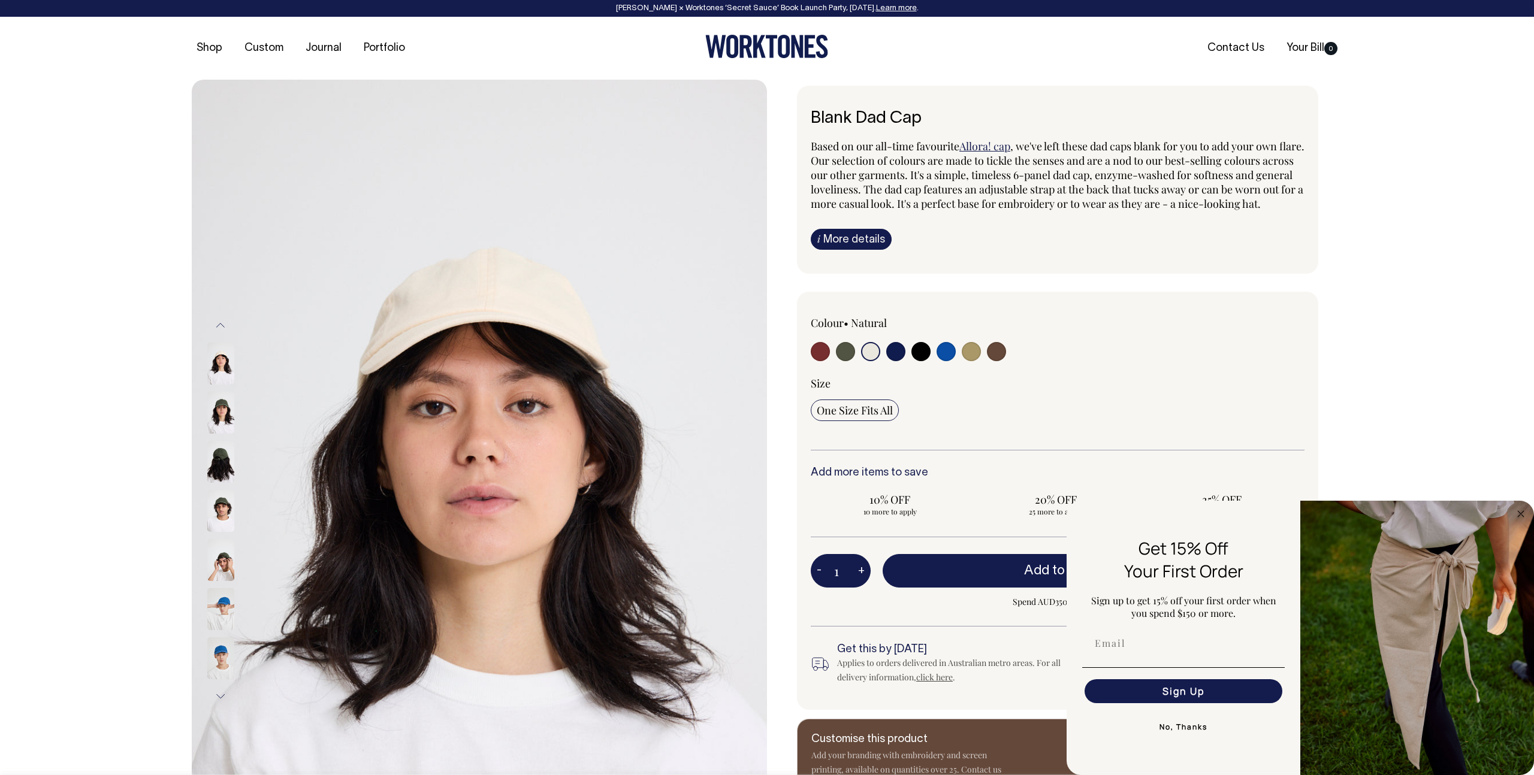
click at [221, 365] on img at bounding box center [220, 364] width 27 height 42
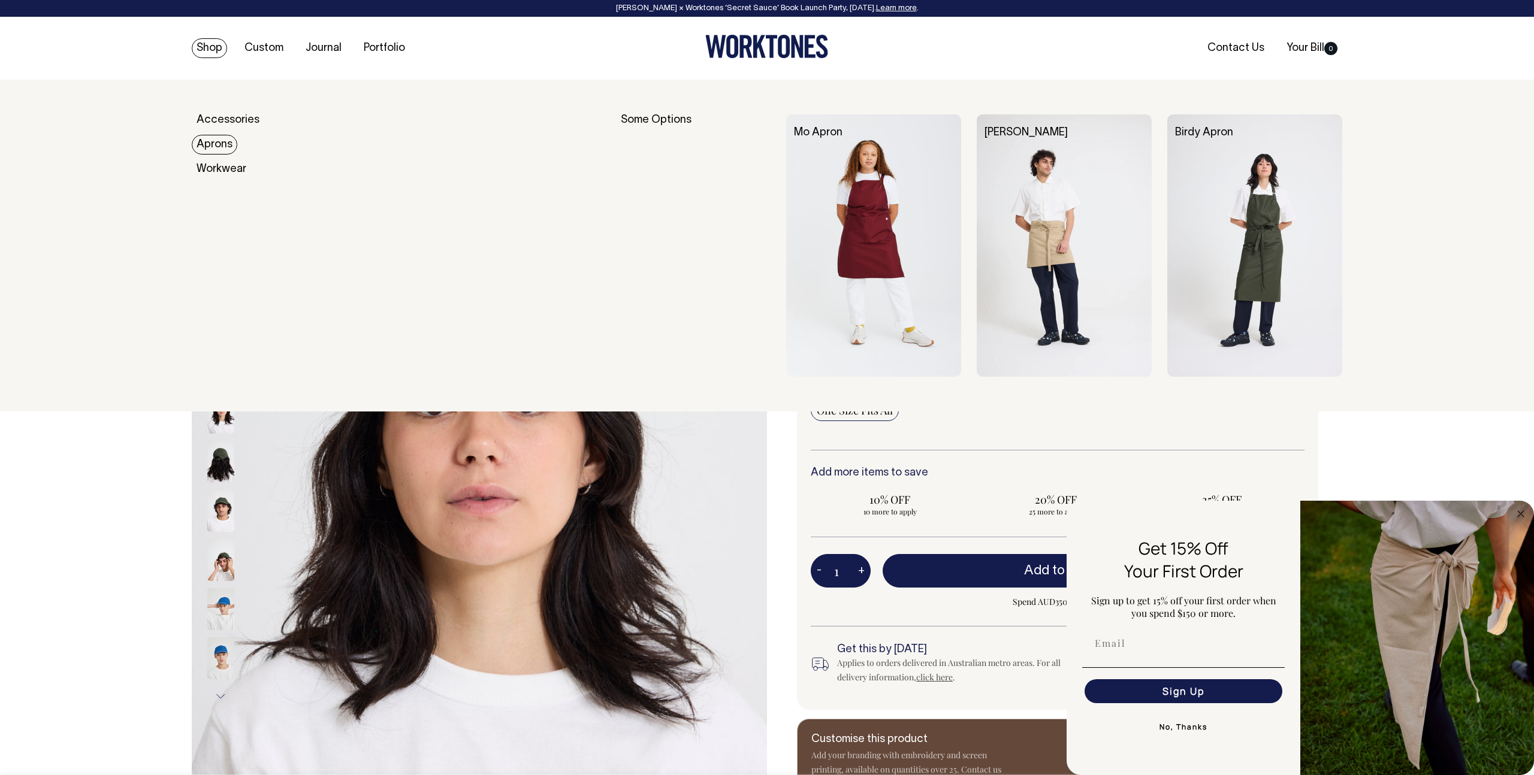
click at [215, 144] on link "Aprons" at bounding box center [215, 145] width 46 height 20
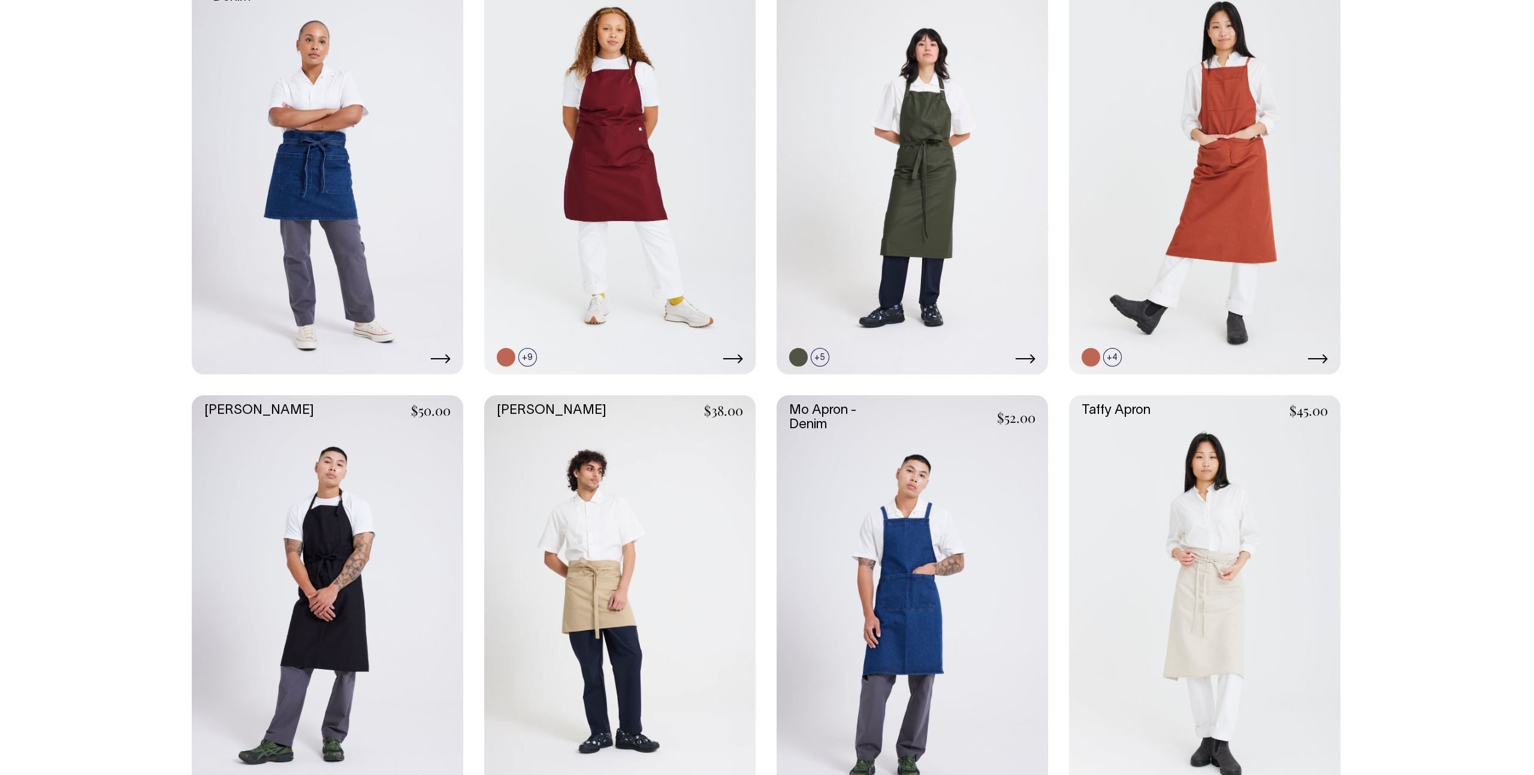
scroll to position [629, 0]
click at [675, 484] on link at bounding box center [619, 598] width 271 height 407
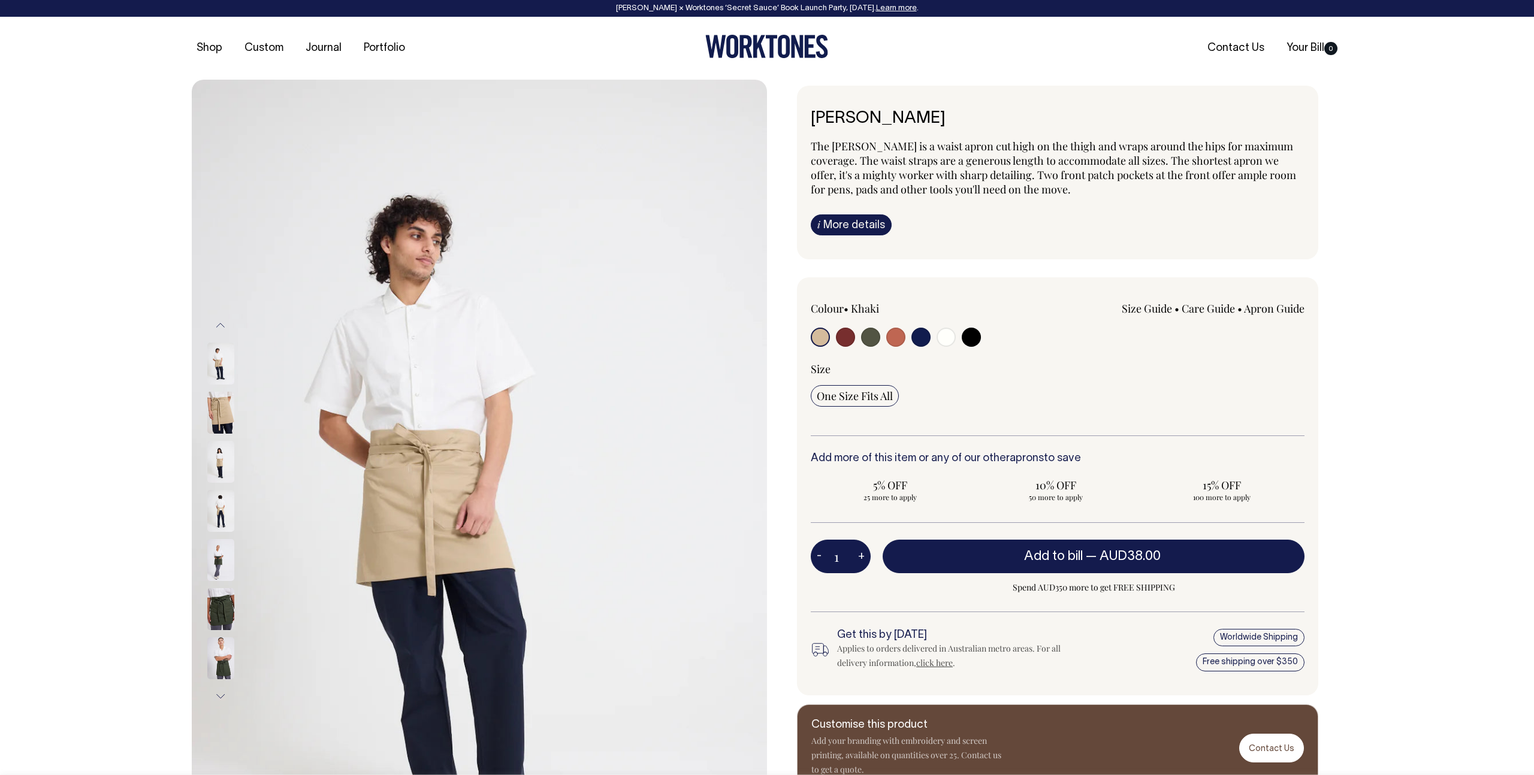
click at [223, 454] on img at bounding box center [220, 462] width 27 height 42
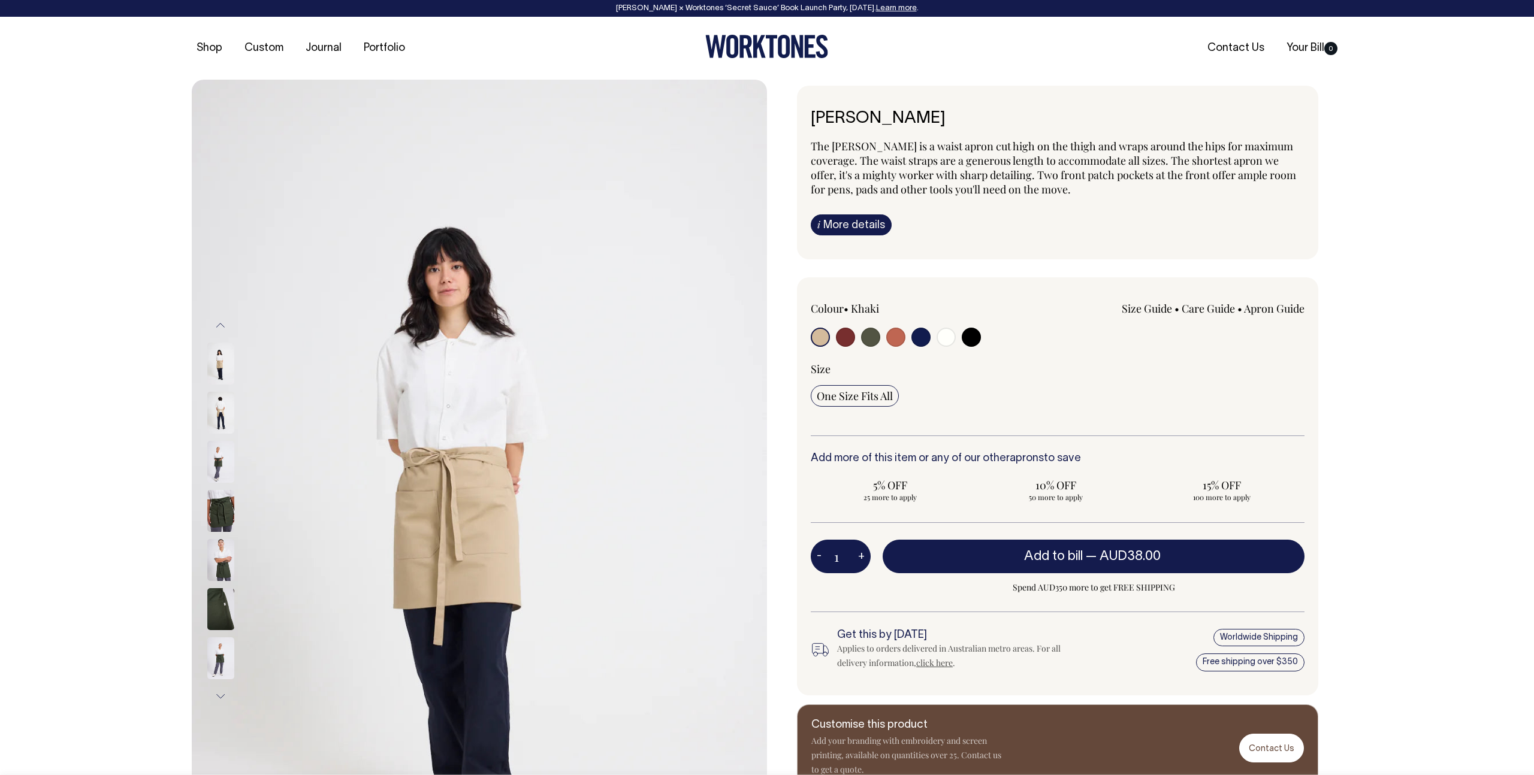
drag, startPoint x: 218, startPoint y: 454, endPoint x: 219, endPoint y: 421, distance: 32.4
click at [218, 454] on img at bounding box center [220, 462] width 27 height 42
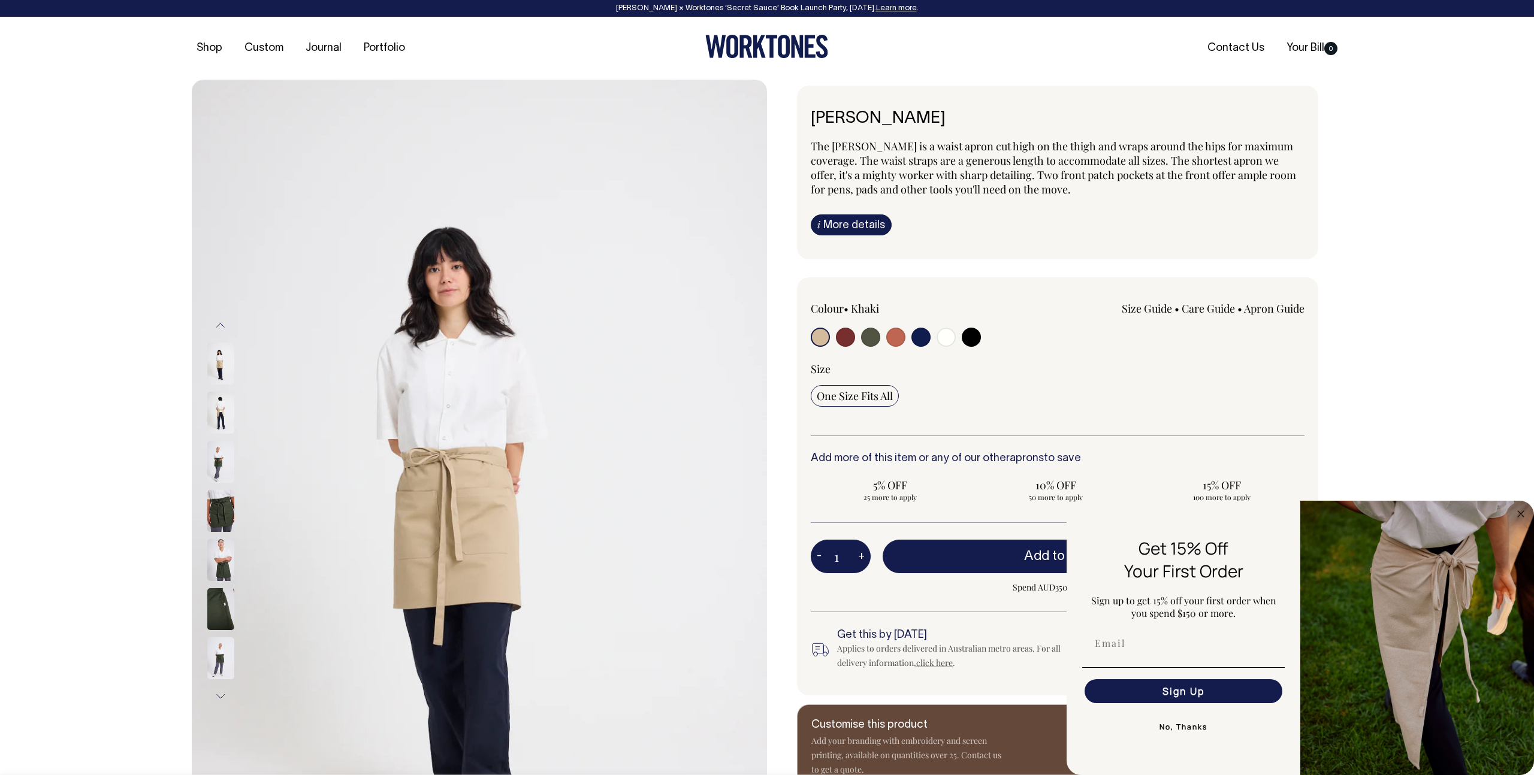
click at [944, 336] on input "radio" at bounding box center [945, 337] width 19 height 19
radio input "true"
select select "Off-White"
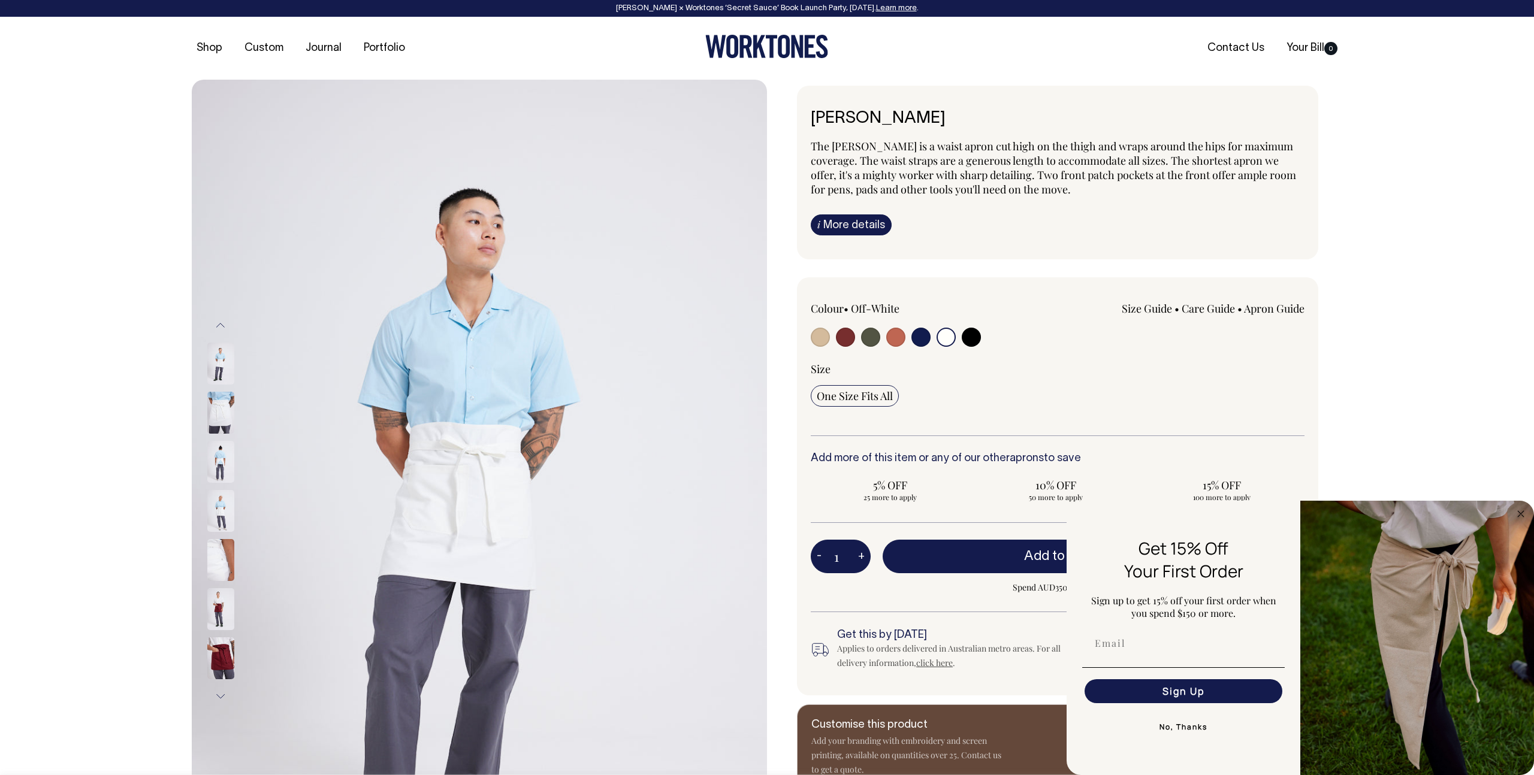
click at [812, 342] on input "radio" at bounding box center [820, 337] width 19 height 19
radio input "true"
select select "Khaki"
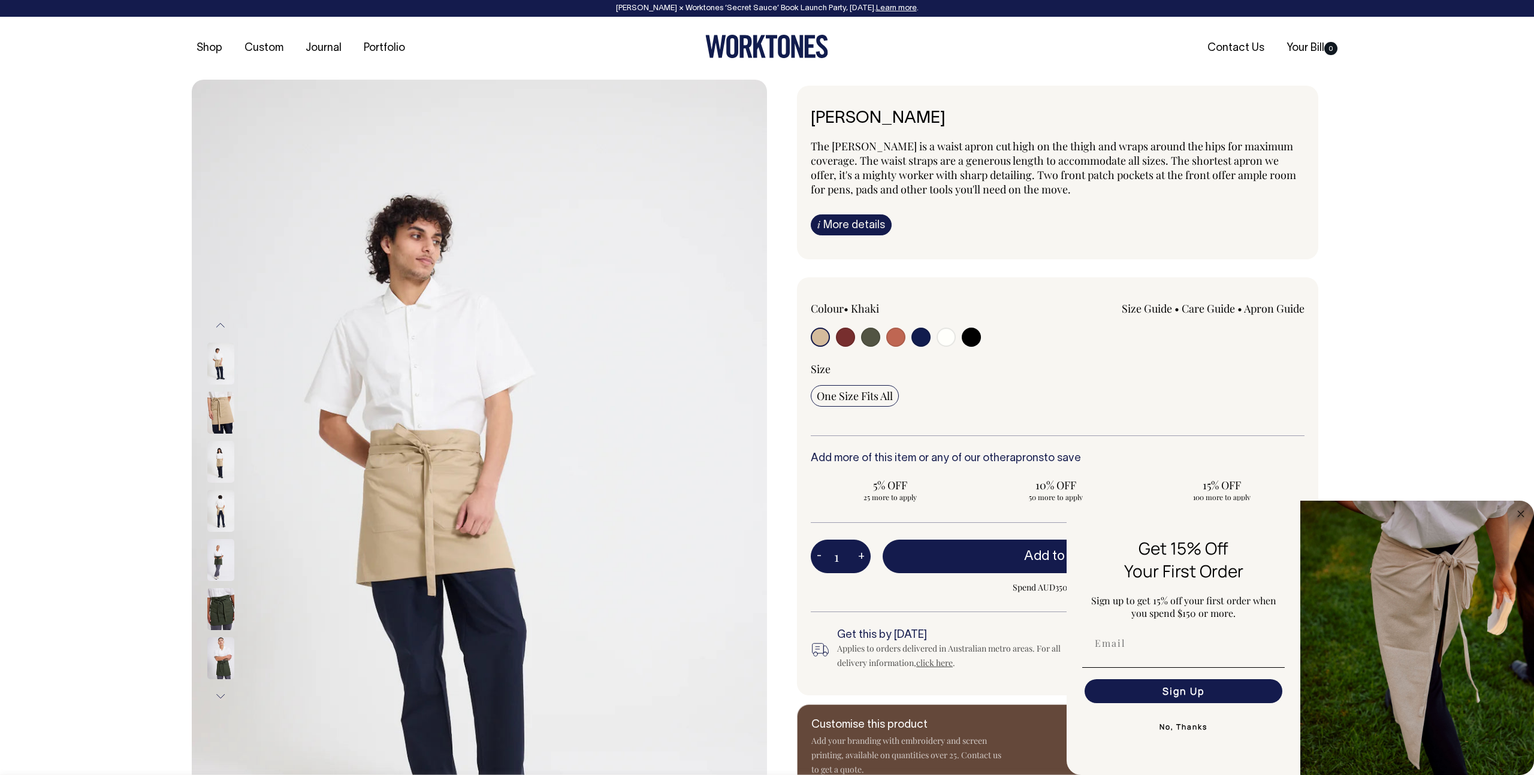
click at [944, 343] on input "radio" at bounding box center [945, 337] width 19 height 19
radio input "true"
select select "Off-White"
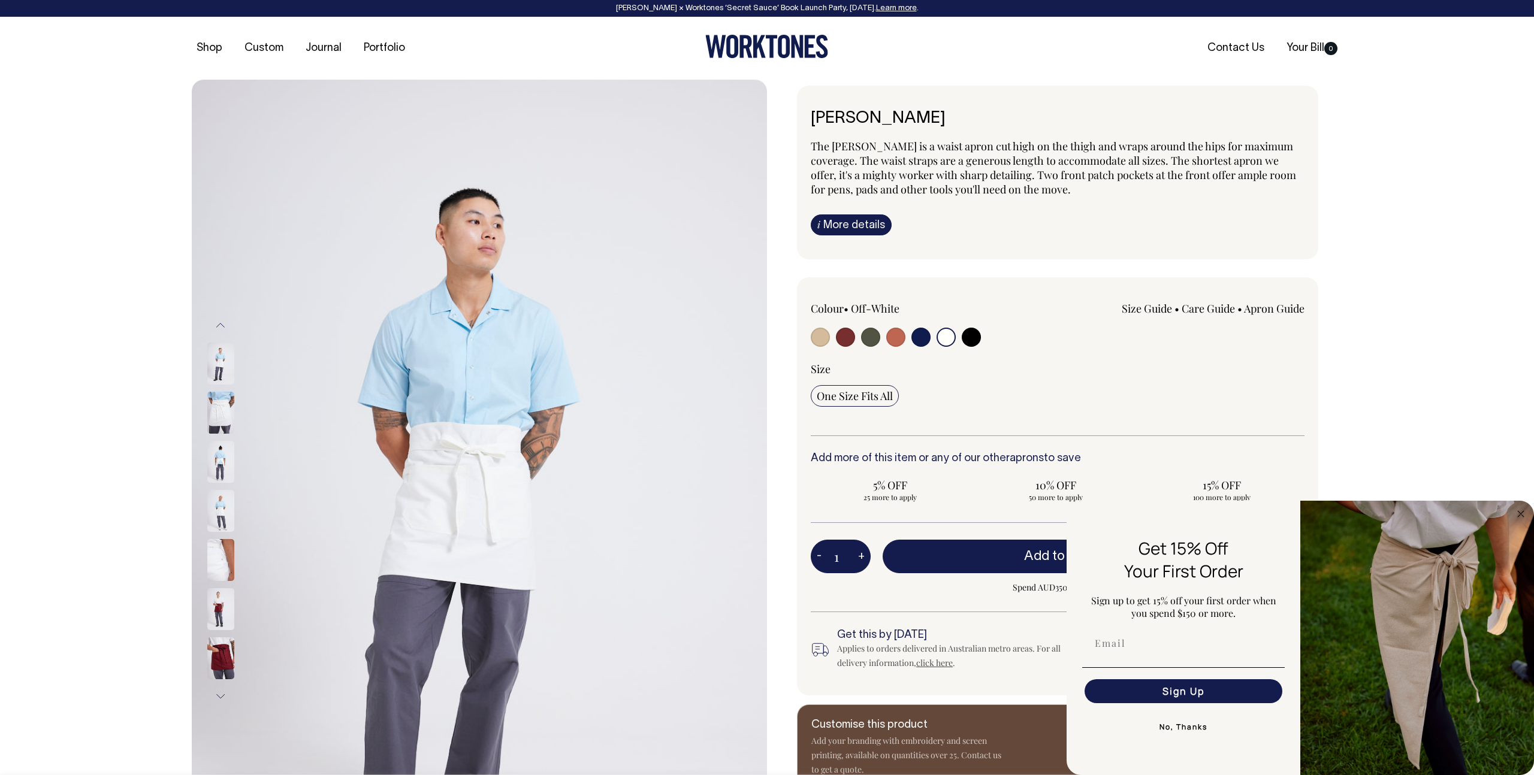
click at [220, 512] on img at bounding box center [220, 511] width 27 height 42
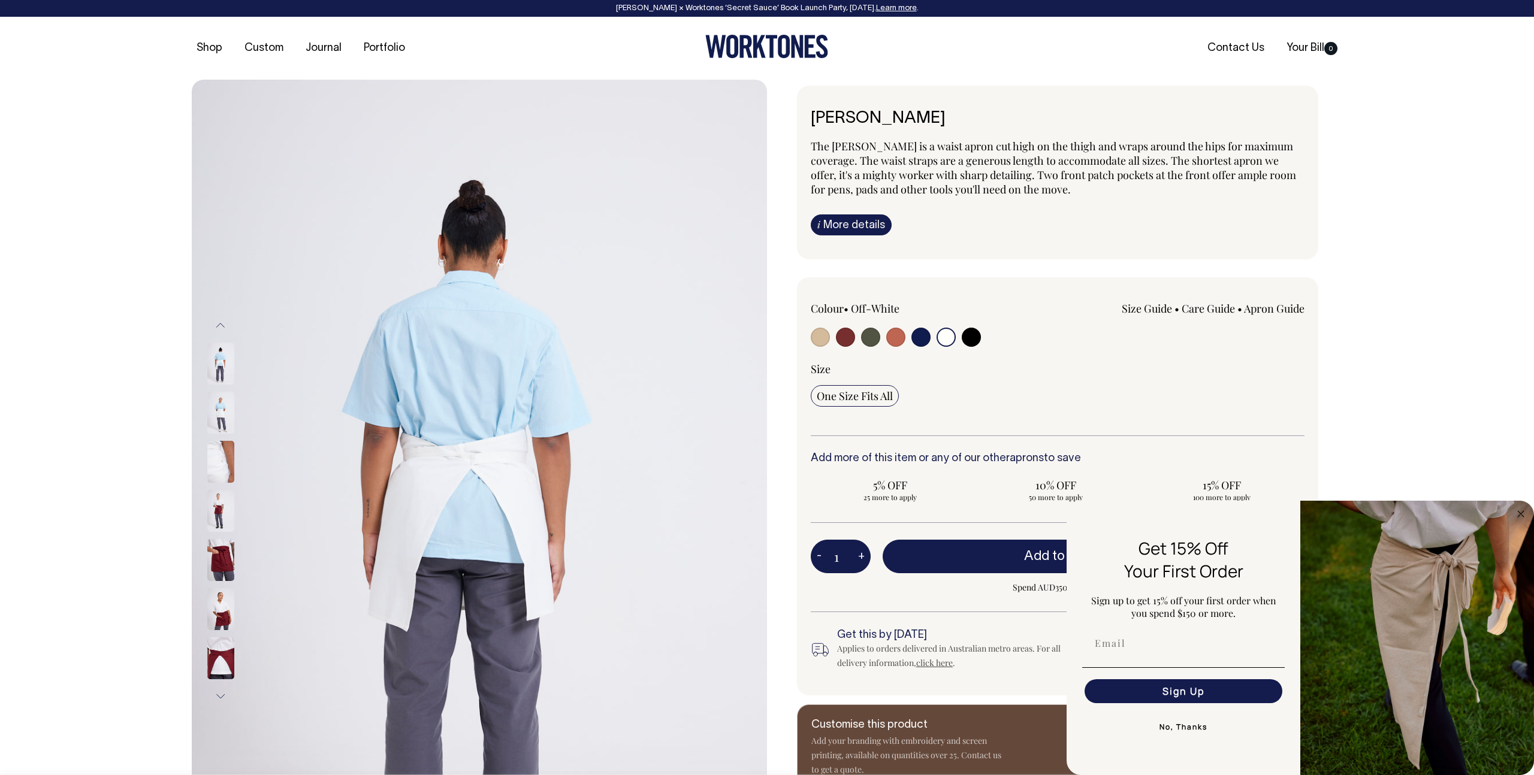
click at [221, 449] on img at bounding box center [220, 462] width 27 height 42
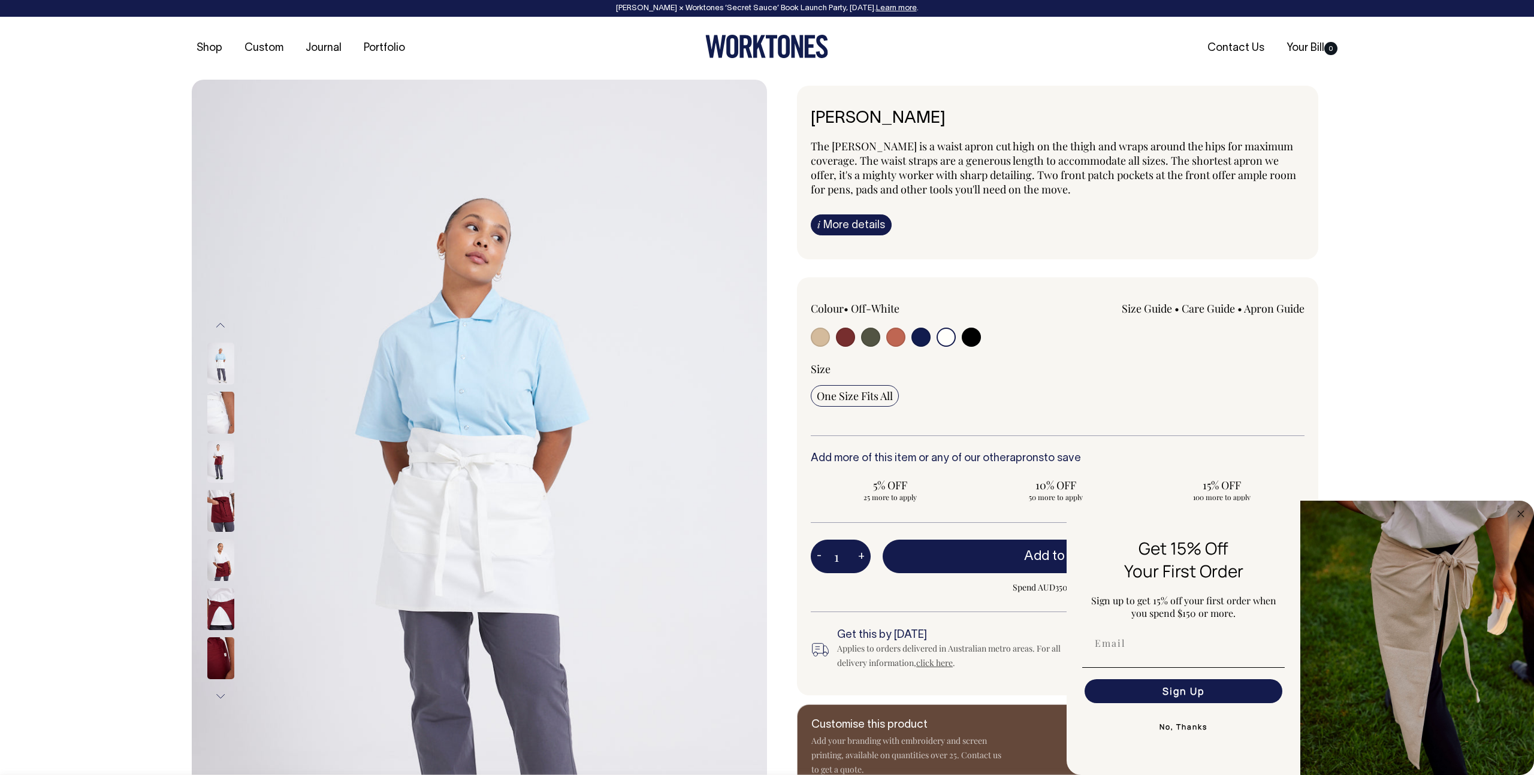
click at [223, 410] on img at bounding box center [220, 413] width 27 height 42
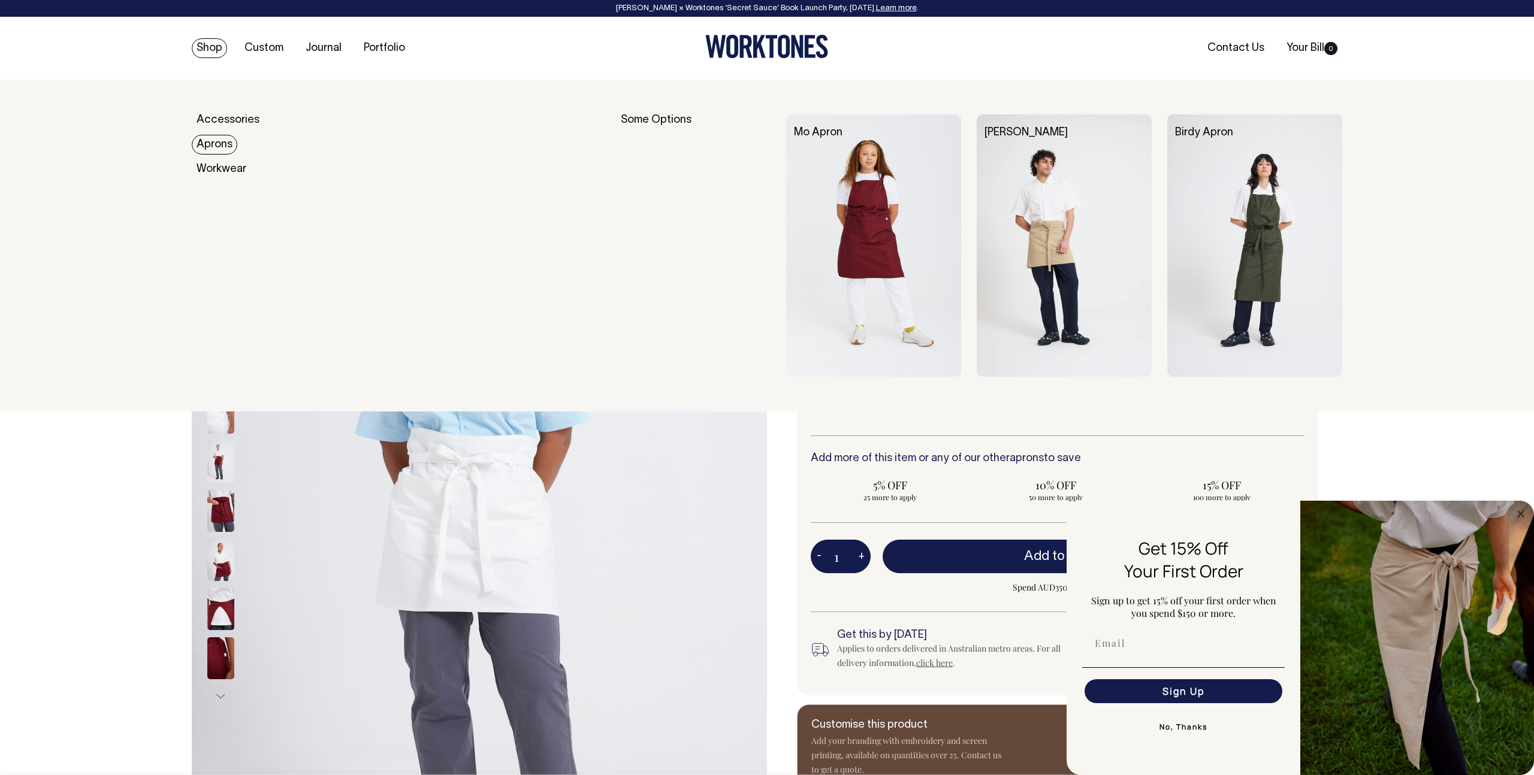
click at [222, 135] on link "Aprons" at bounding box center [215, 145] width 46 height 20
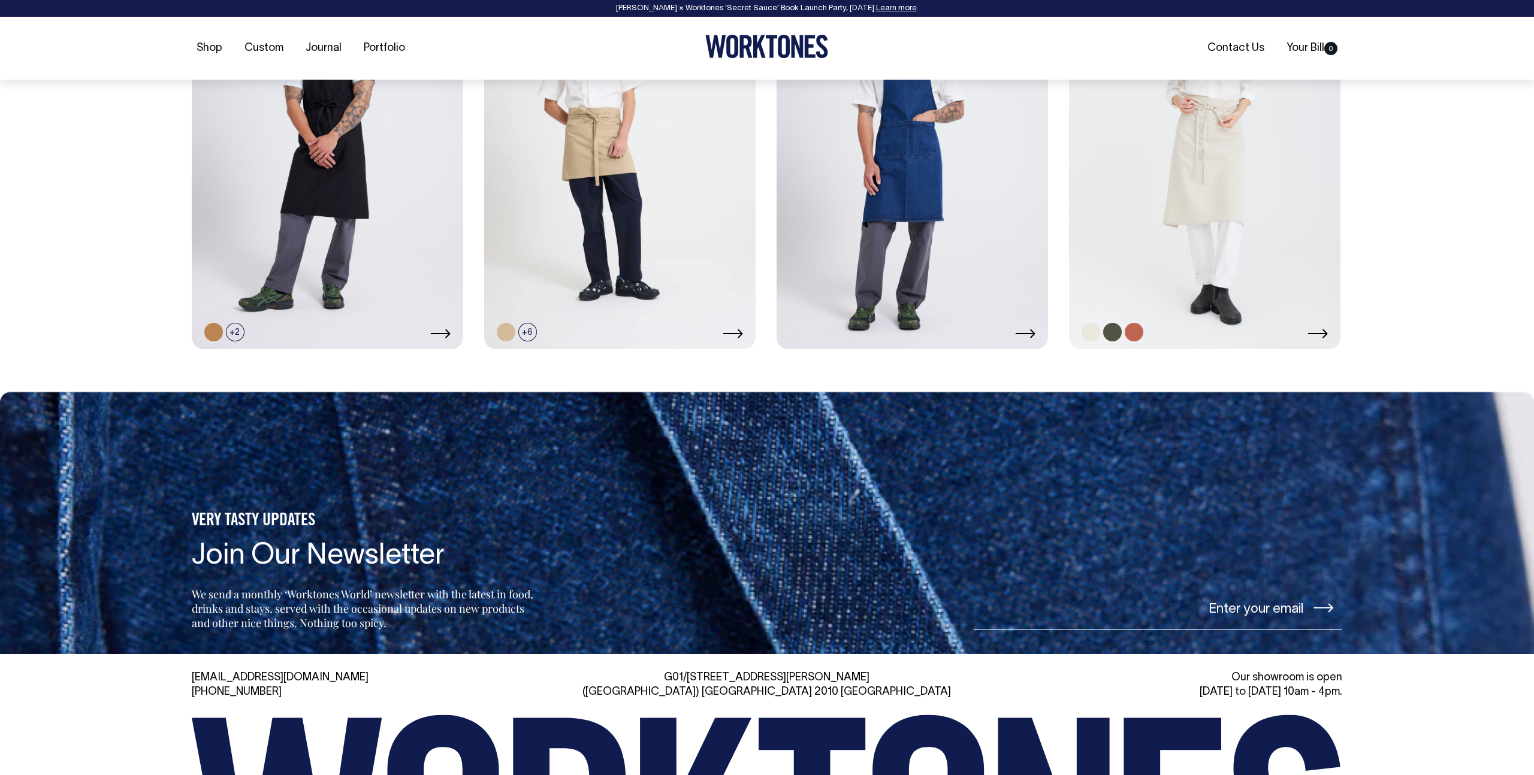
click at [1212, 232] on link at bounding box center [1204, 145] width 271 height 407
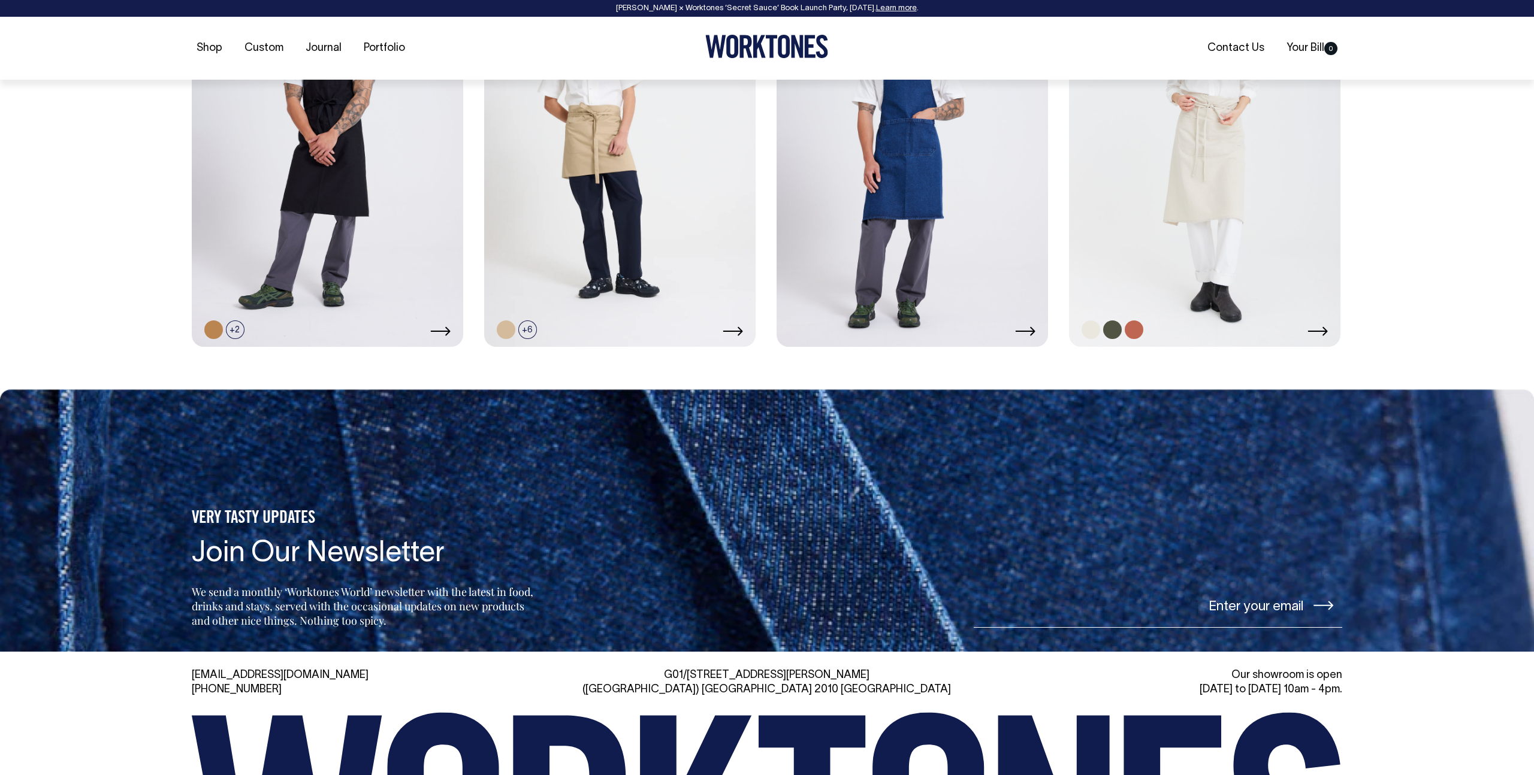
scroll to position [1084, 0]
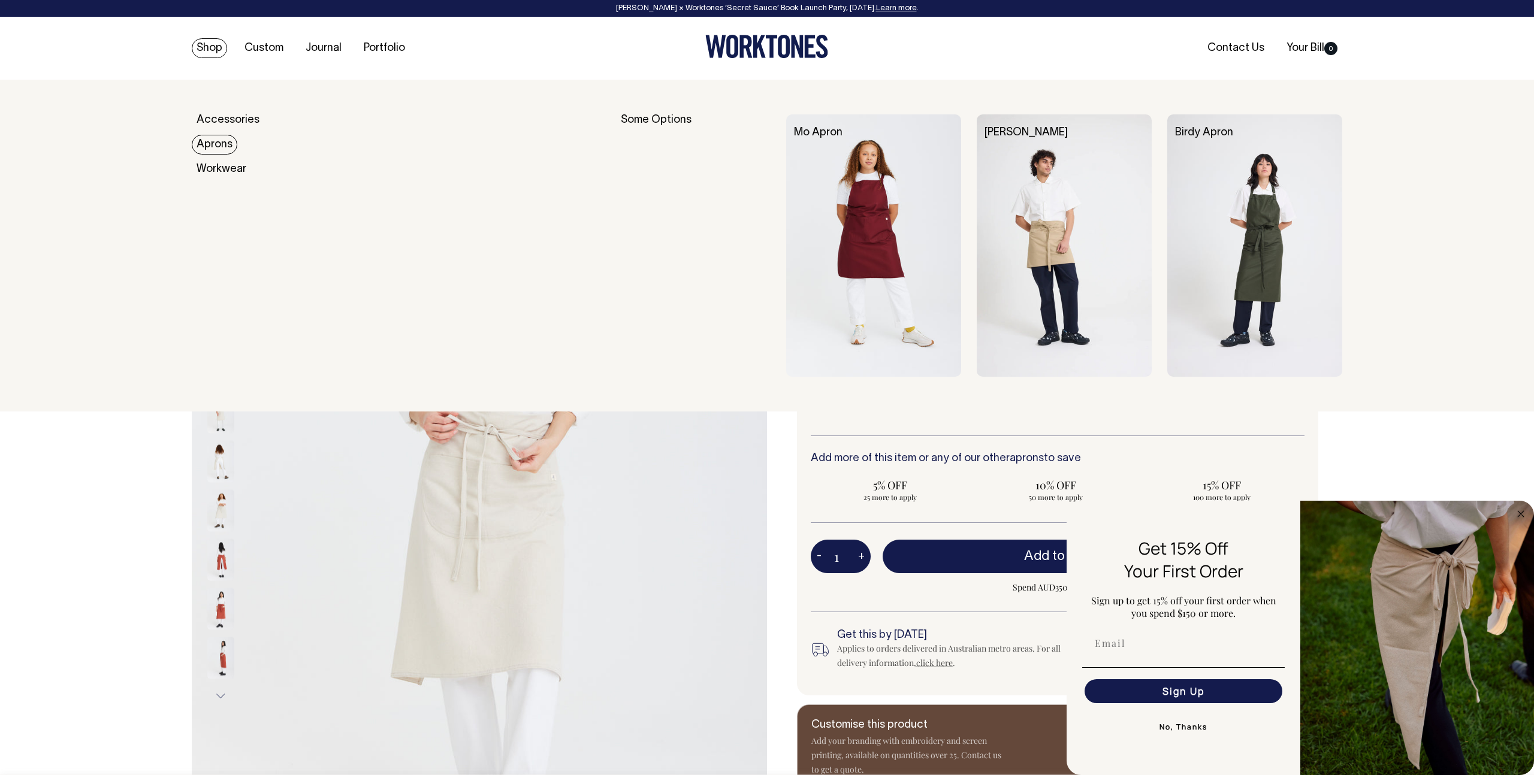
click at [216, 135] on link "Aprons" at bounding box center [215, 145] width 46 height 20
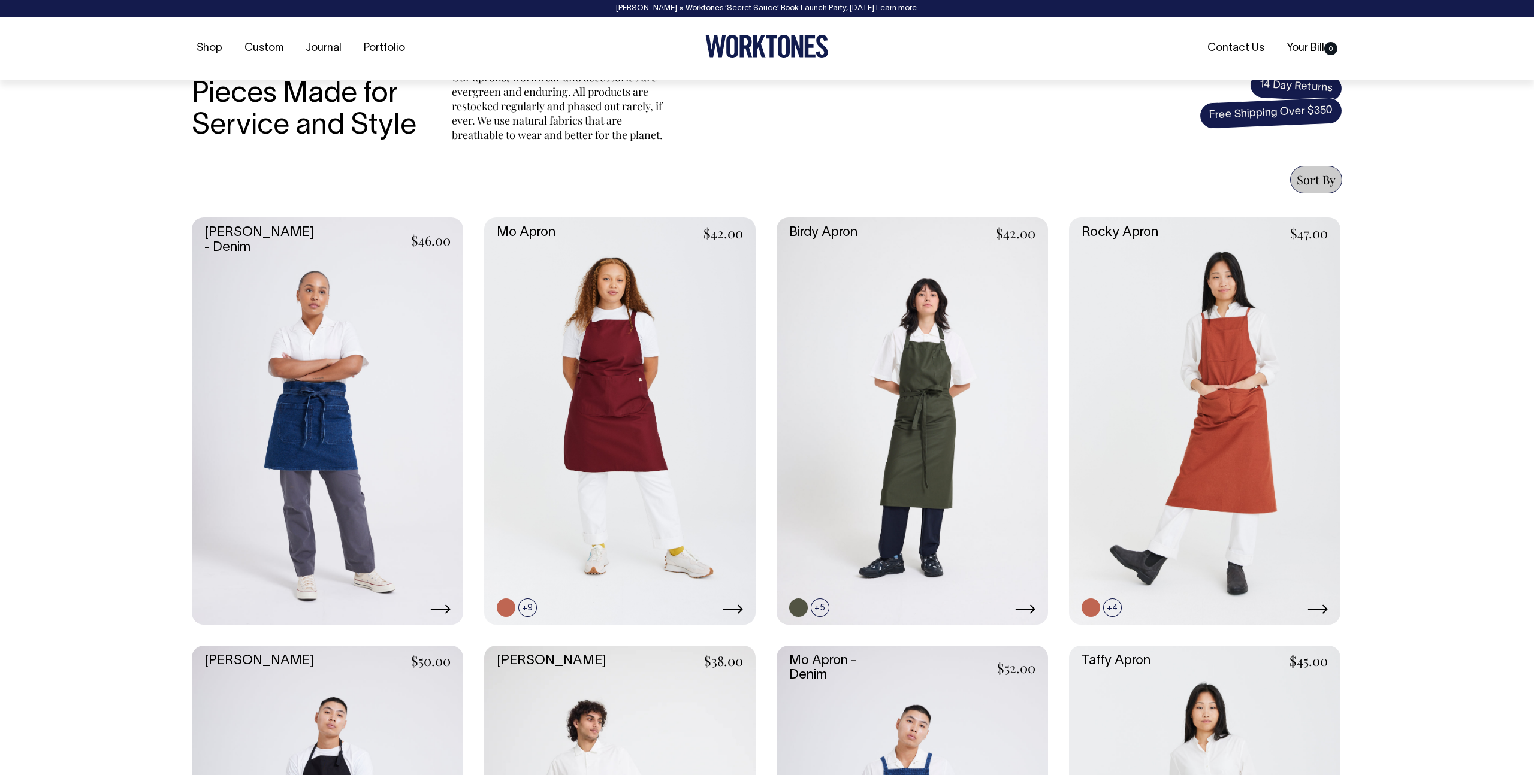
scroll to position [379, 0]
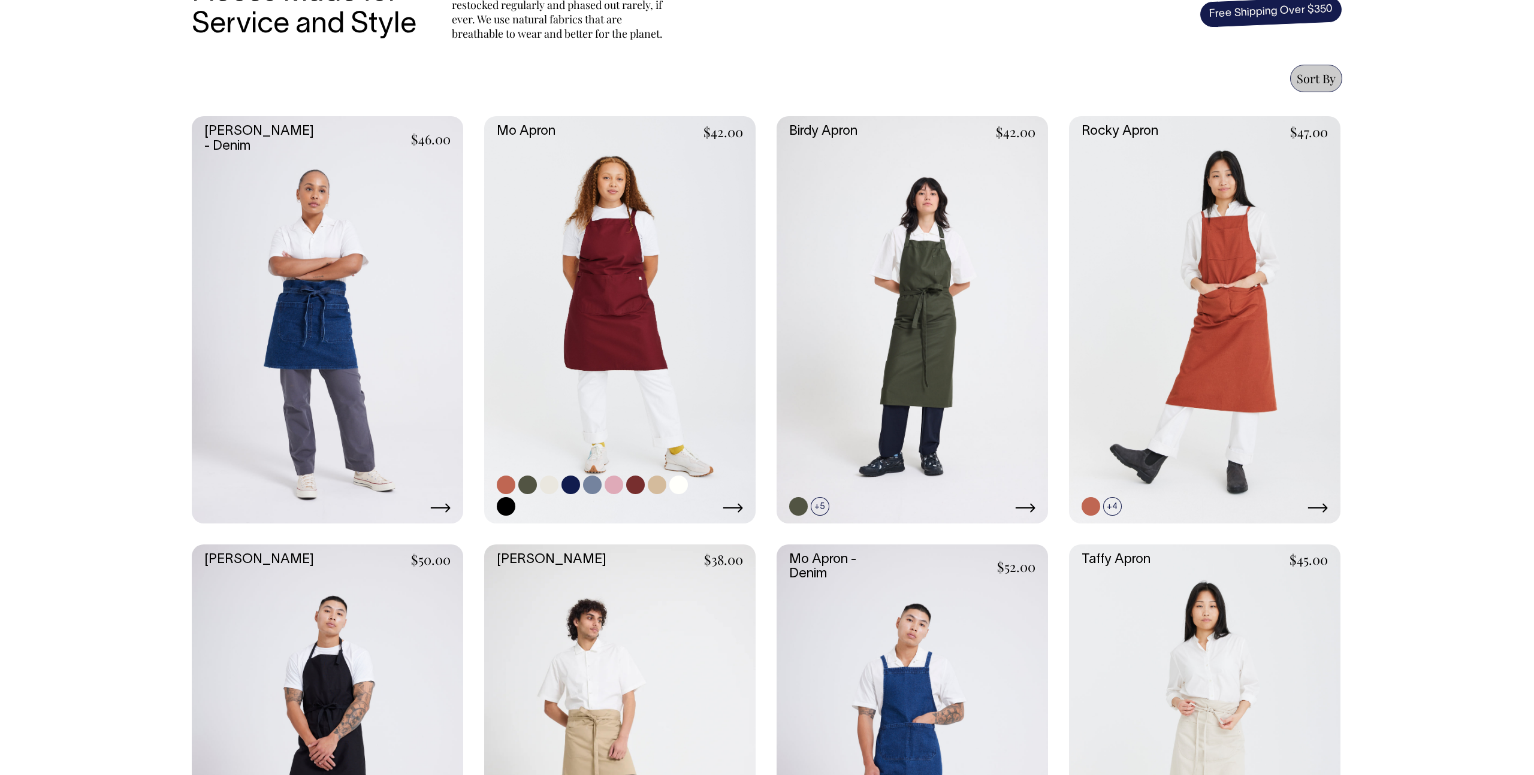
click at [684, 270] on link at bounding box center [619, 319] width 271 height 407
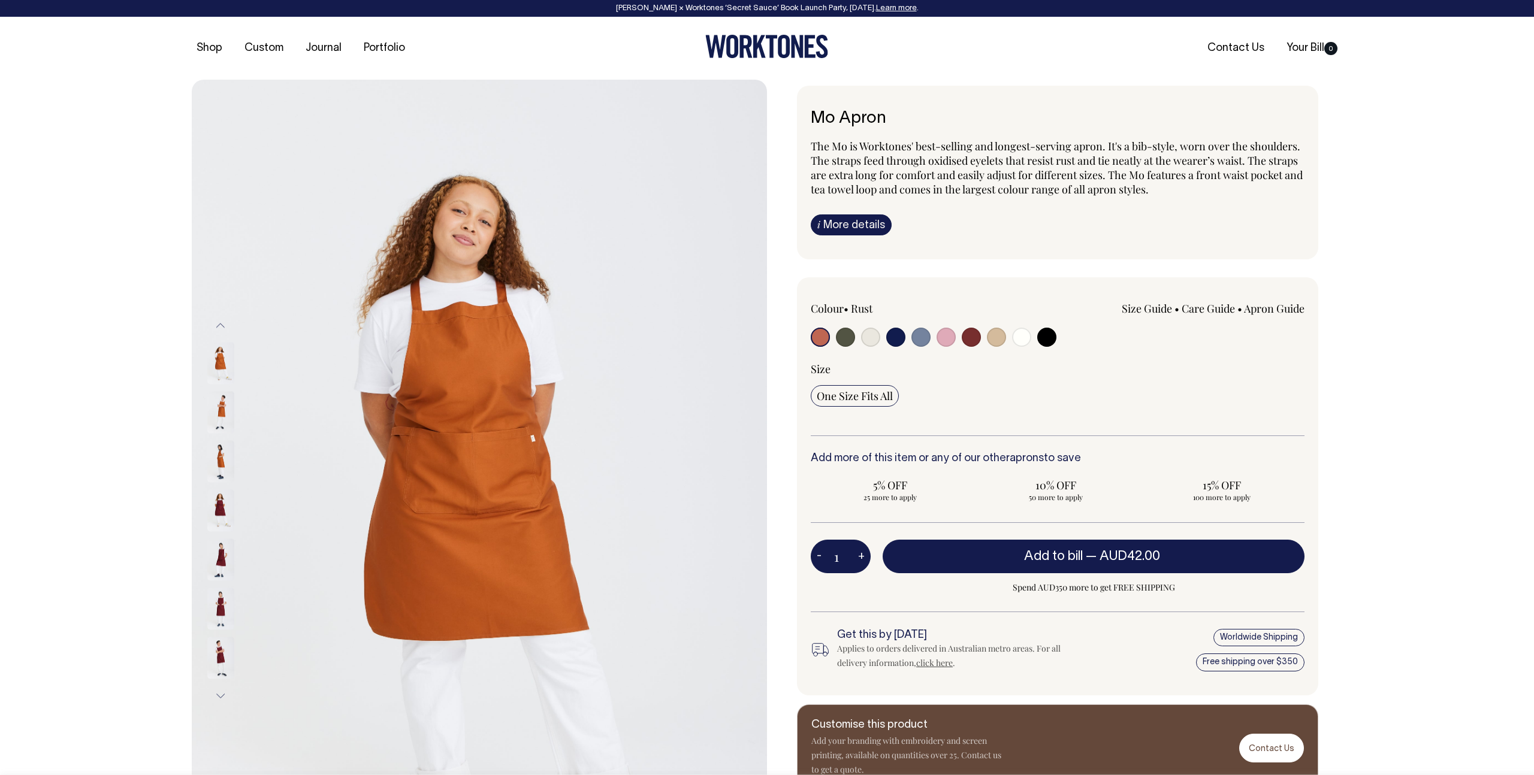
click at [869, 340] on input "radio" at bounding box center [870, 337] width 19 height 19
radio input "true"
select select "Natural"
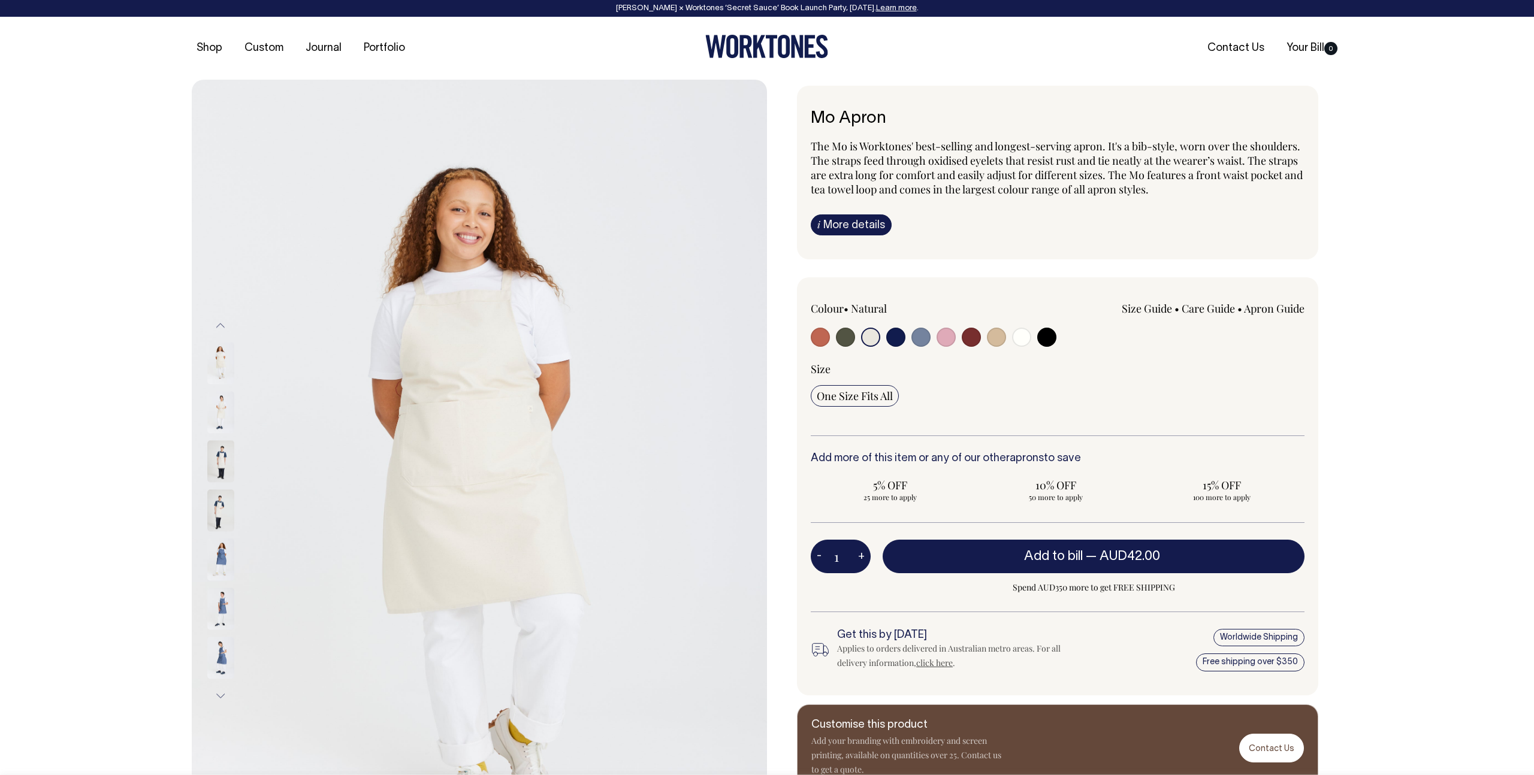
click at [870, 337] on input "radio" at bounding box center [870, 337] width 19 height 19
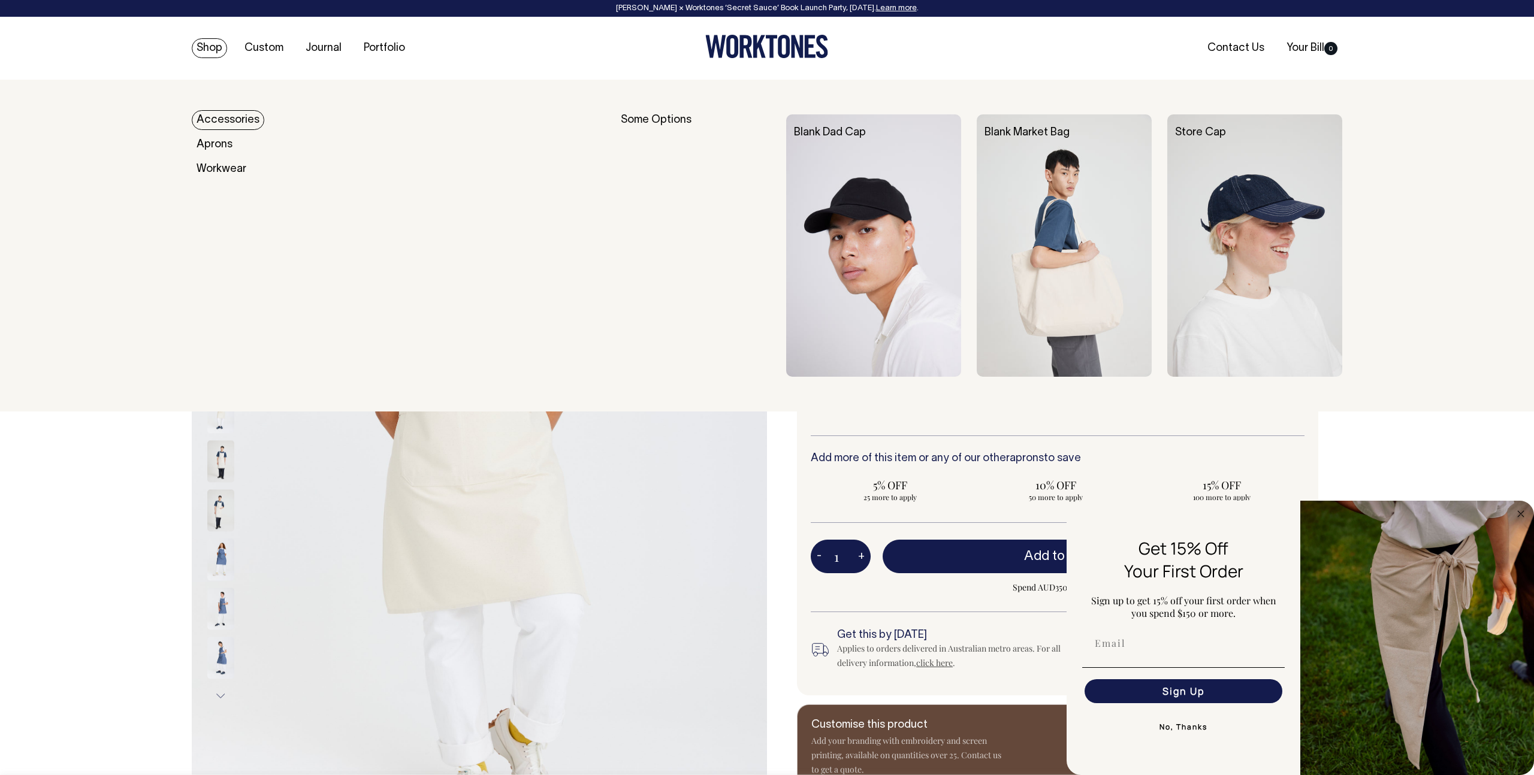
click at [235, 113] on link "Accessories" at bounding box center [228, 120] width 72 height 20
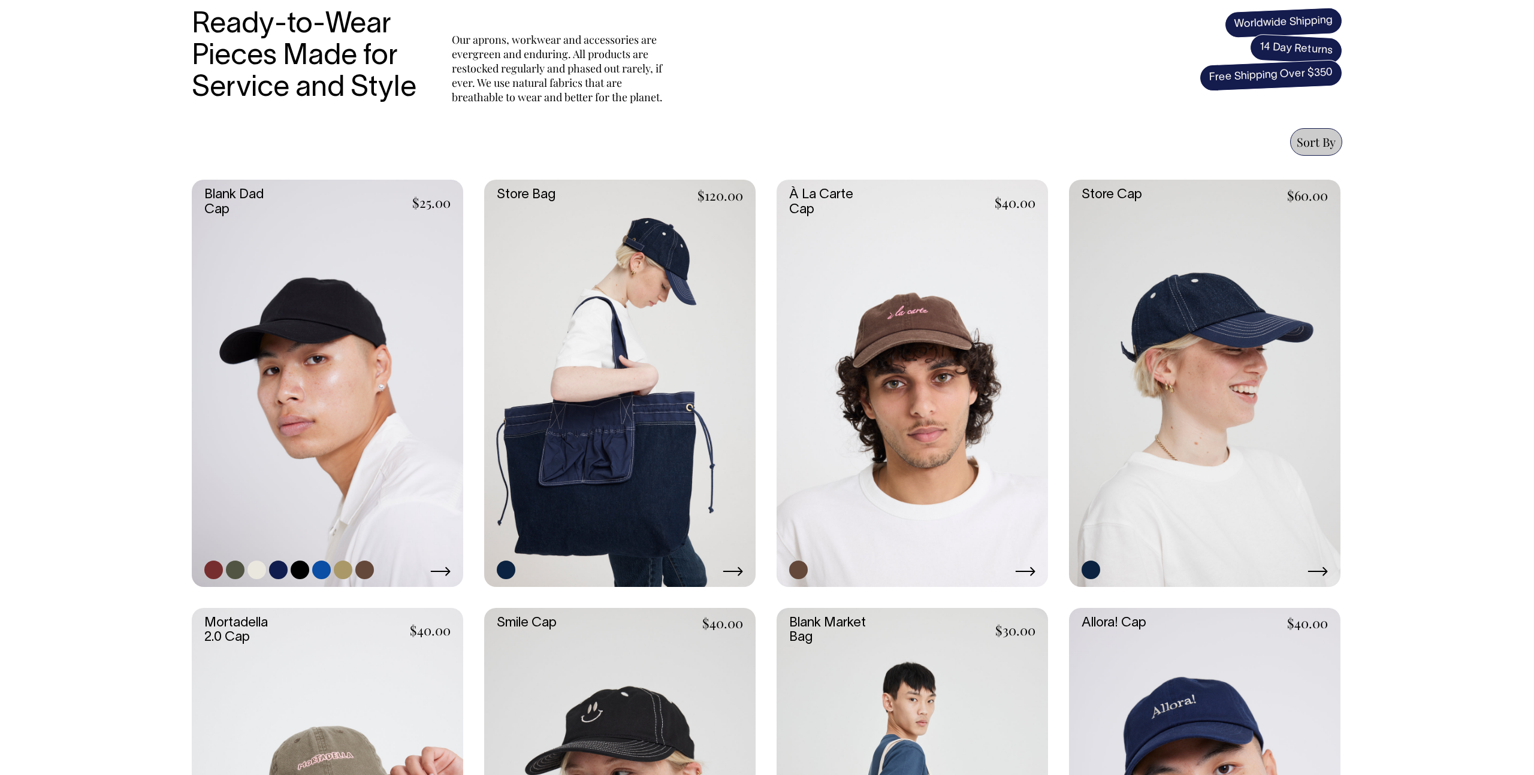
scroll to position [415, 0]
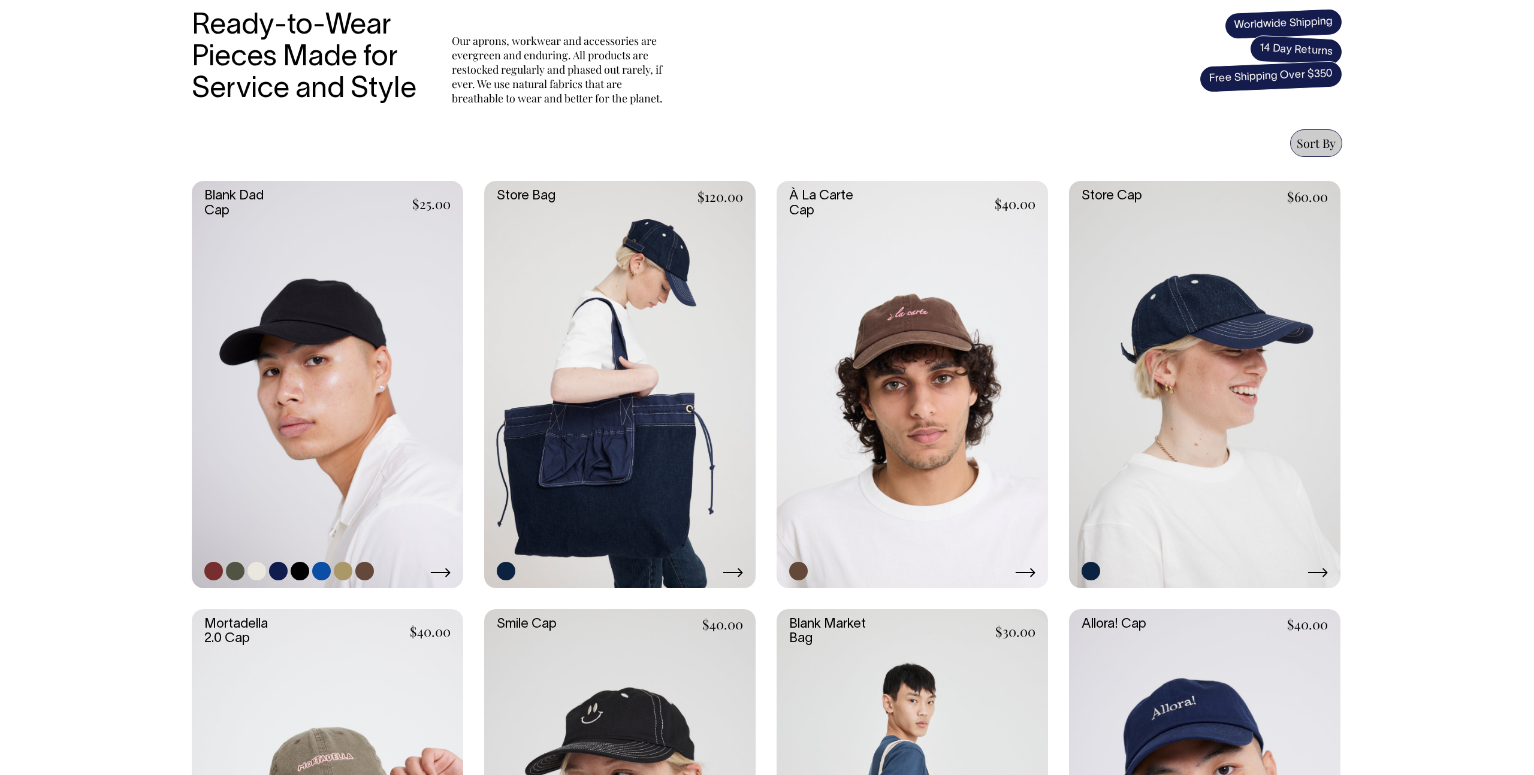
click at [256, 243] on link at bounding box center [327, 384] width 271 height 407
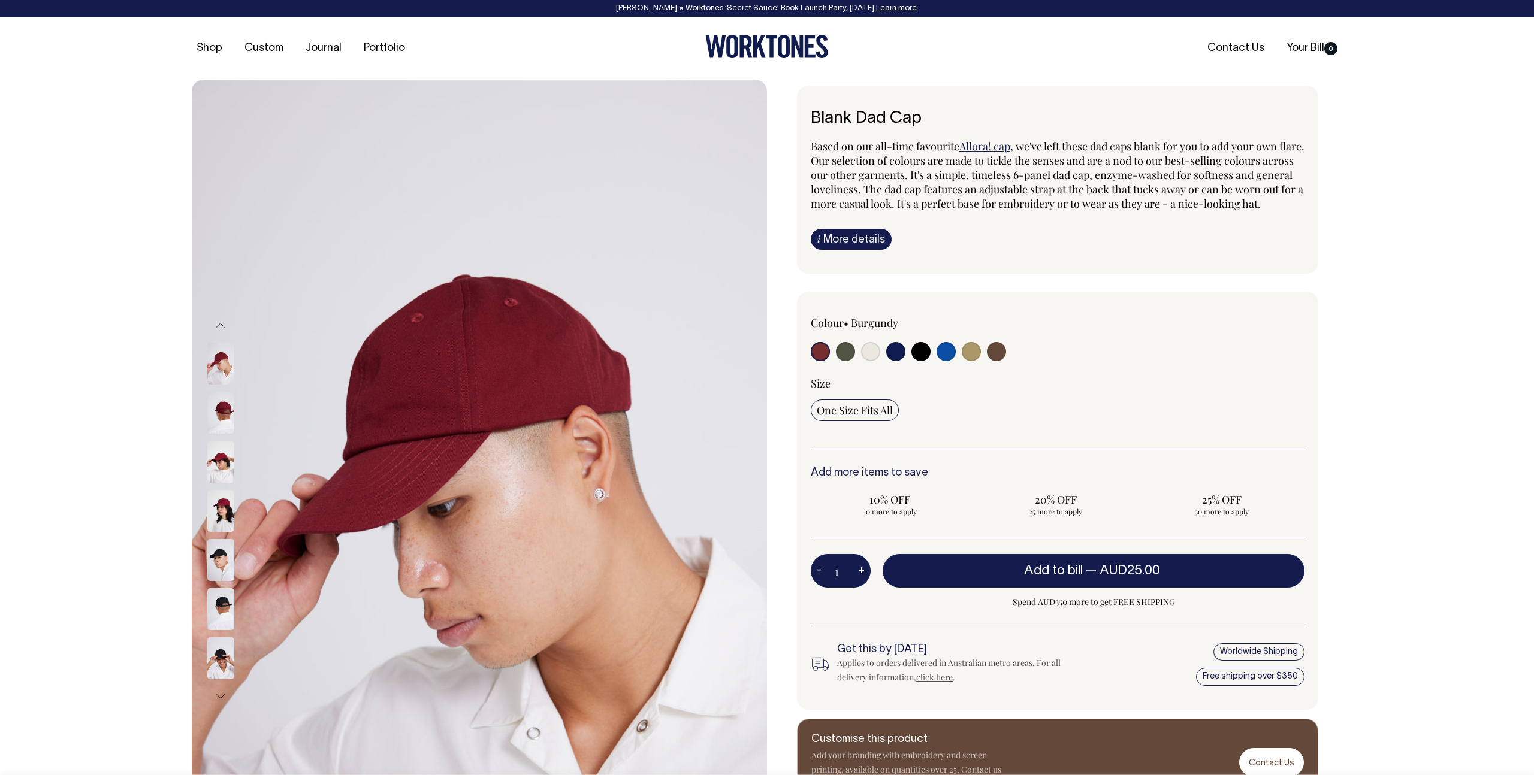
click at [874, 361] on input "radio" at bounding box center [870, 351] width 19 height 19
radio input "true"
select select "Natural"
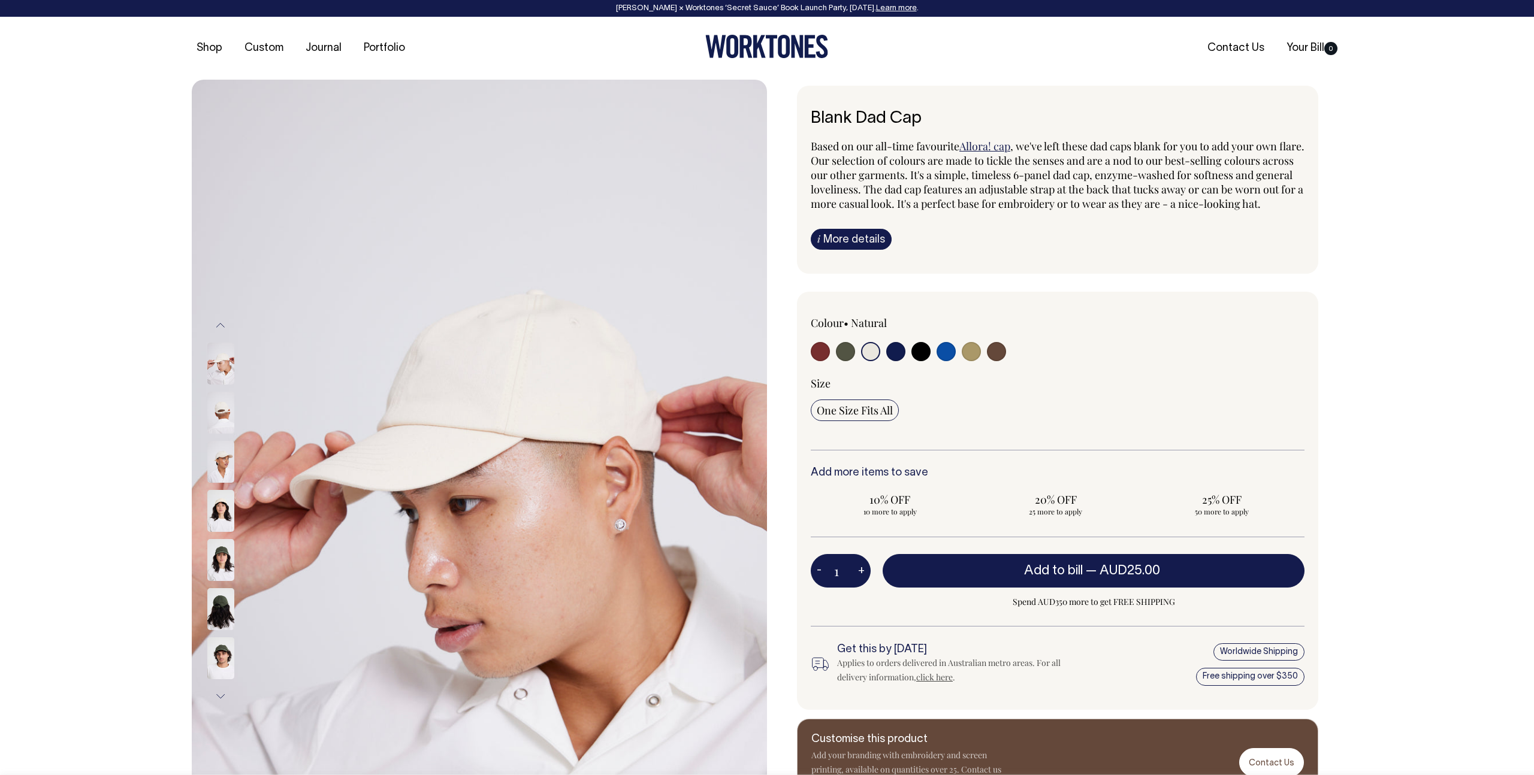
click at [225, 410] on img at bounding box center [220, 413] width 27 height 42
